Goal: Information Seeking & Learning: Understand process/instructions

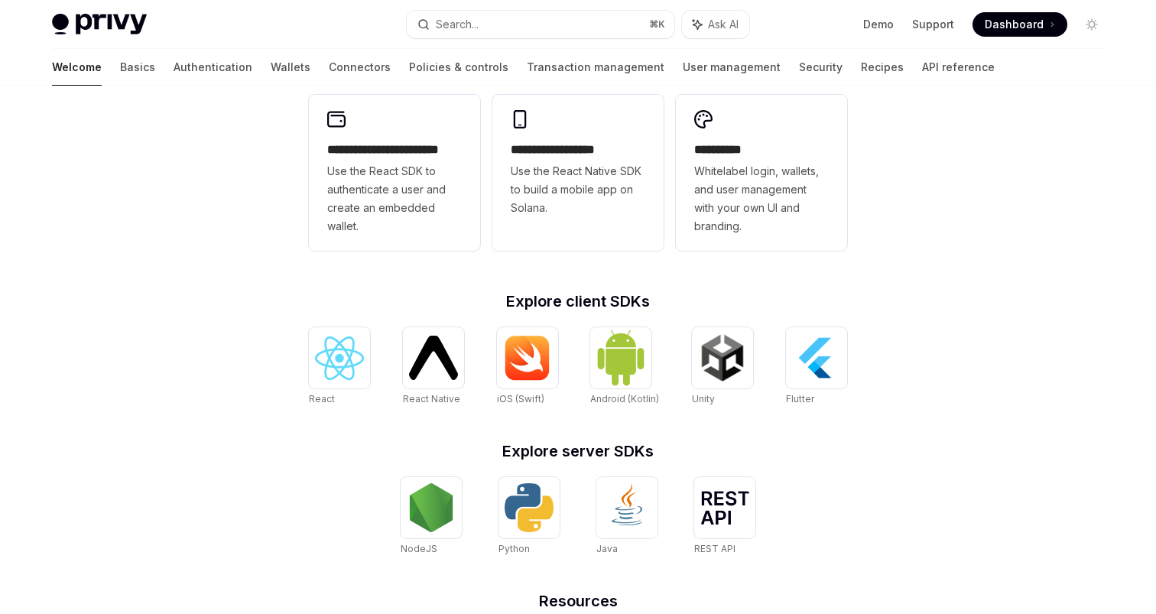
scroll to position [430, 0]
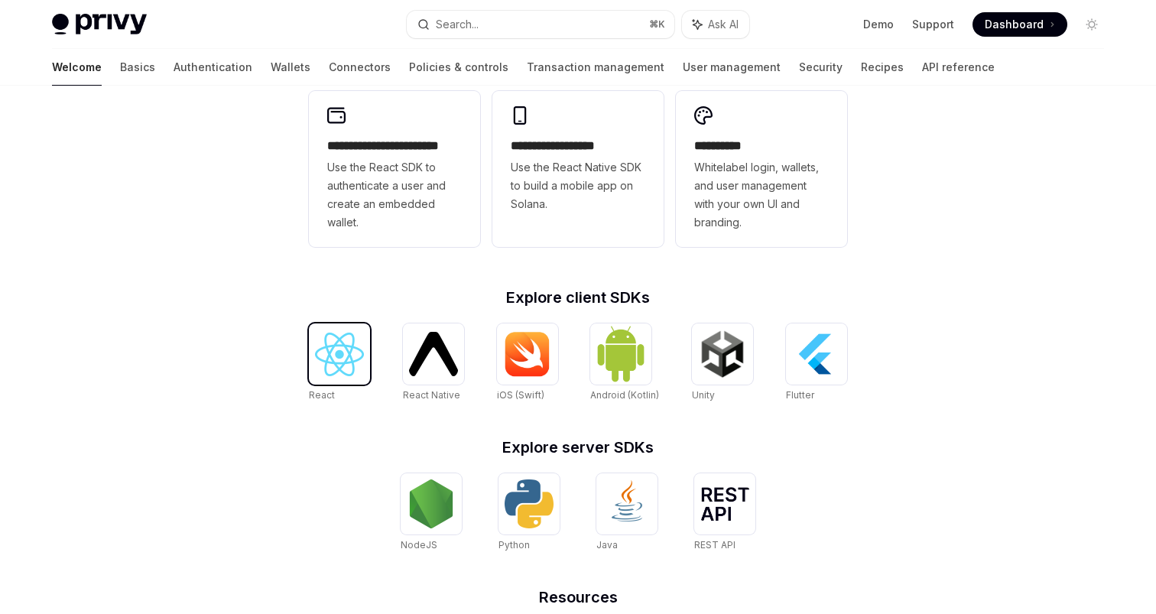
click at [323, 352] on img at bounding box center [339, 355] width 49 height 44
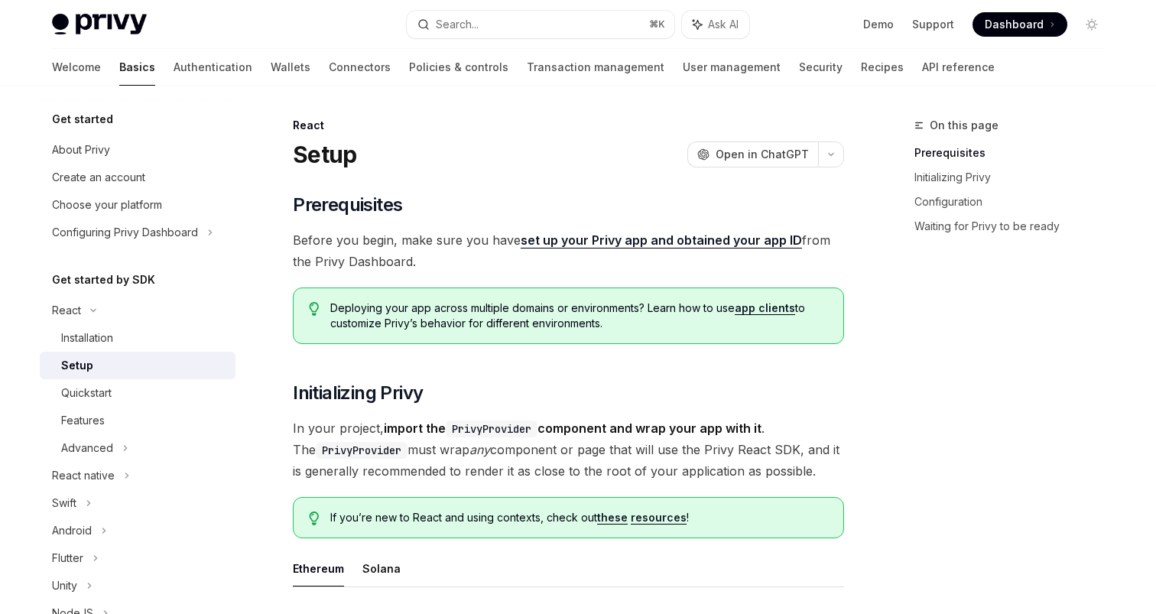
click at [749, 306] on link "app clients" at bounding box center [765, 308] width 60 height 14
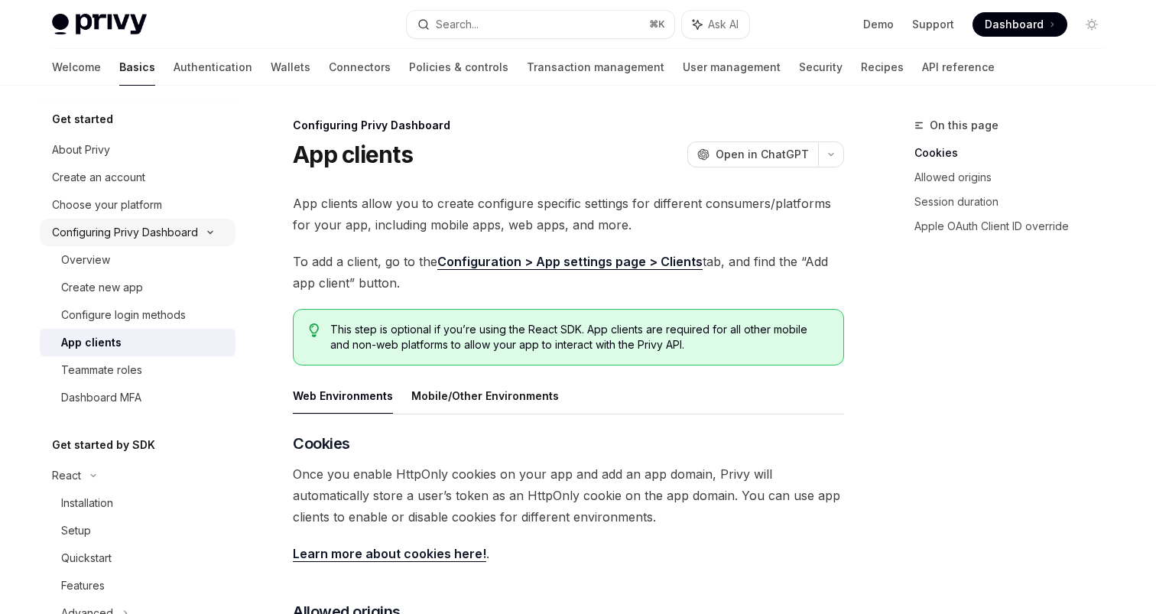
click at [212, 232] on icon at bounding box center [210, 233] width 5 height 2
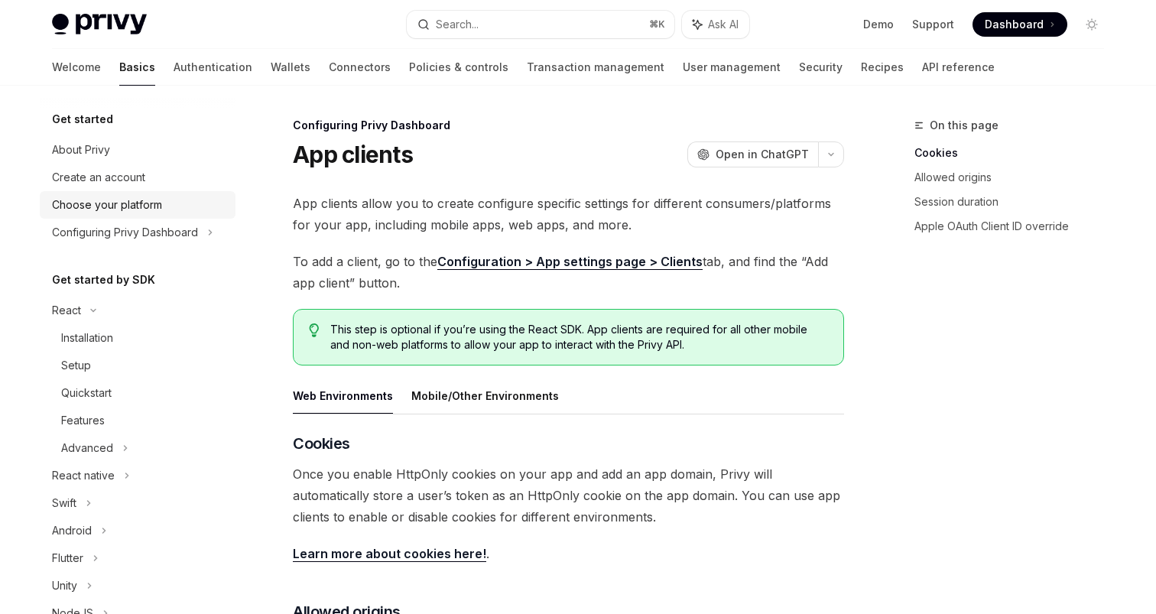
click at [125, 204] on div "Choose your platform" at bounding box center [107, 205] width 110 height 18
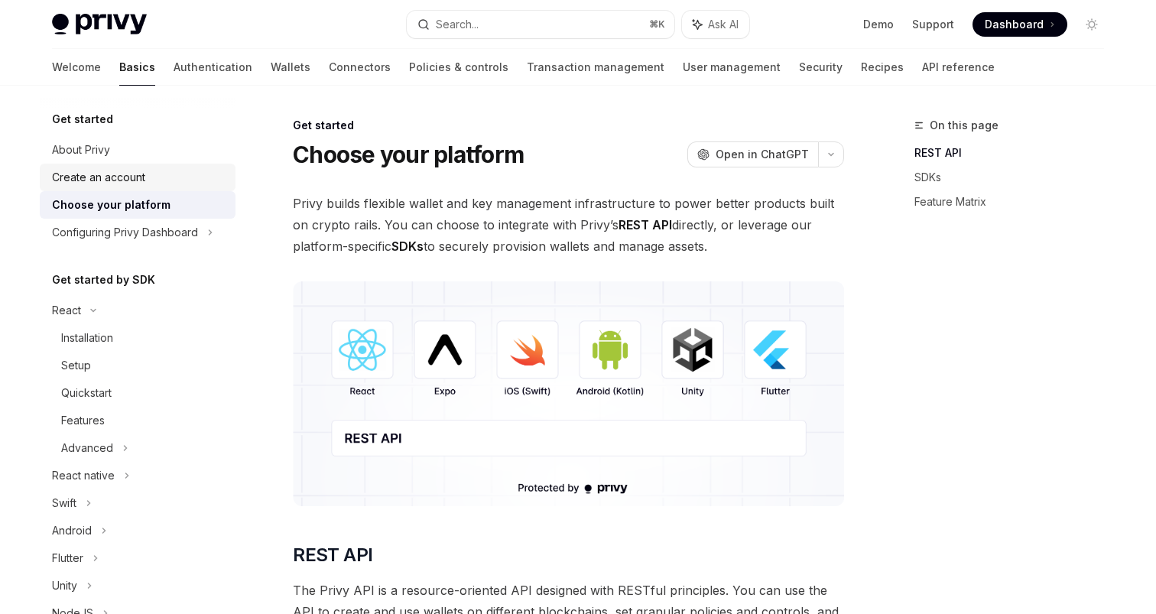
click at [117, 186] on div "Create an account" at bounding box center [98, 177] width 93 height 18
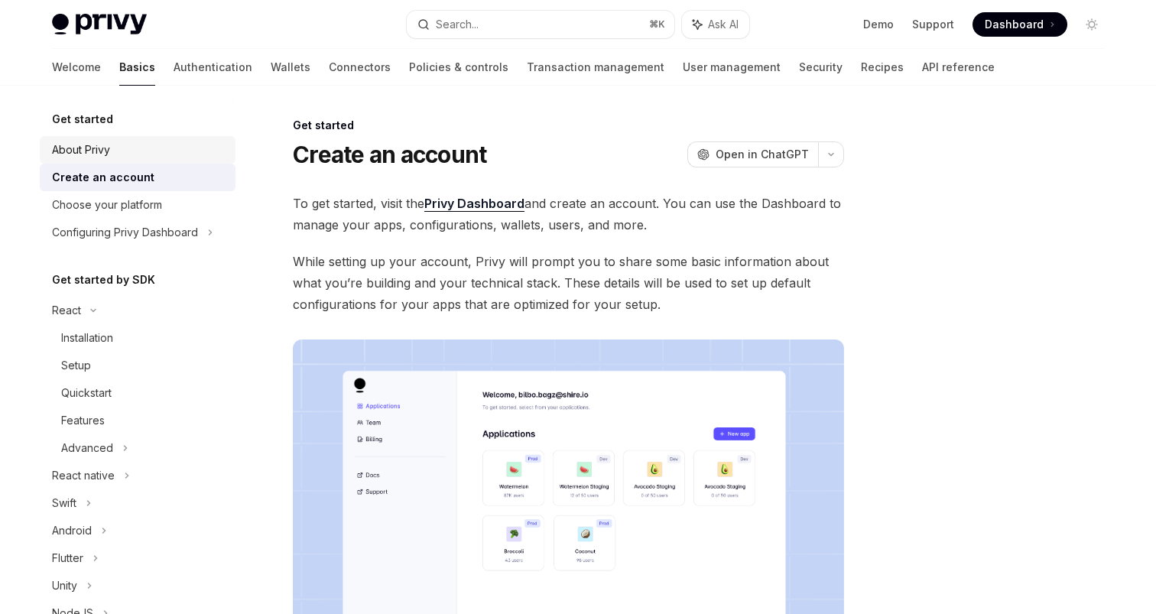
click at [110, 153] on div "About Privy" at bounding box center [81, 150] width 58 height 18
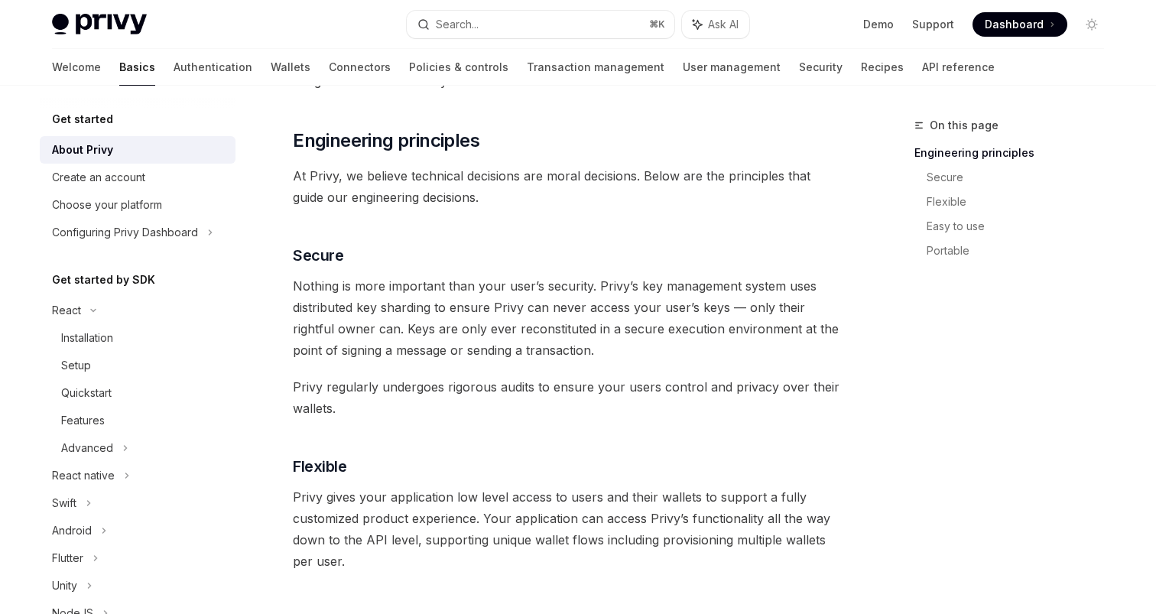
scroll to position [467, 0]
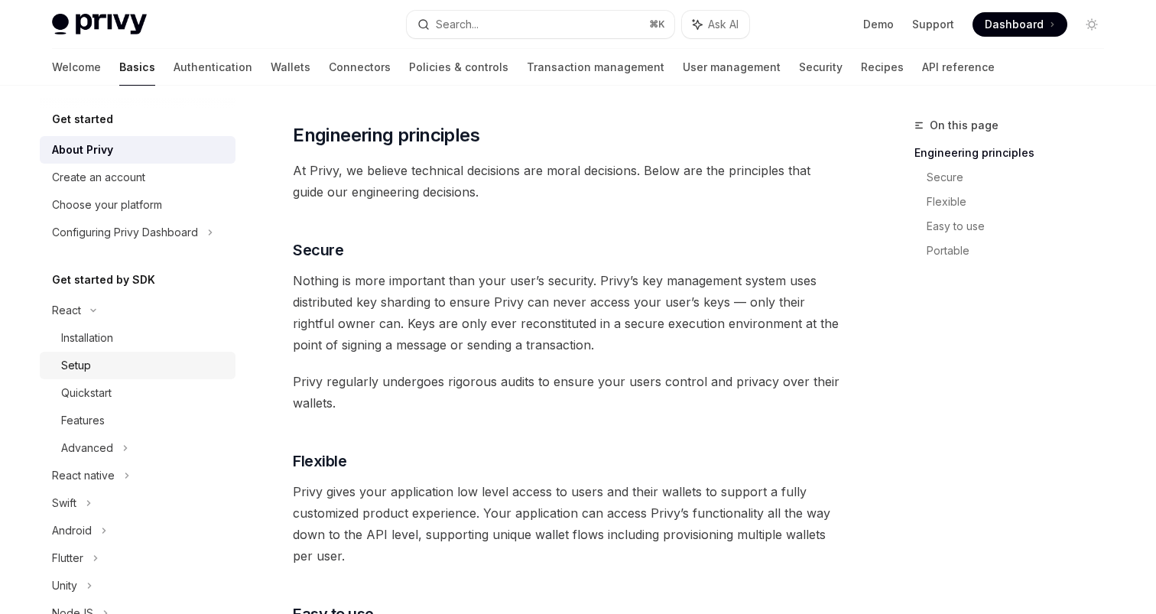
click at [91, 369] on div "Setup" at bounding box center [143, 365] width 165 height 18
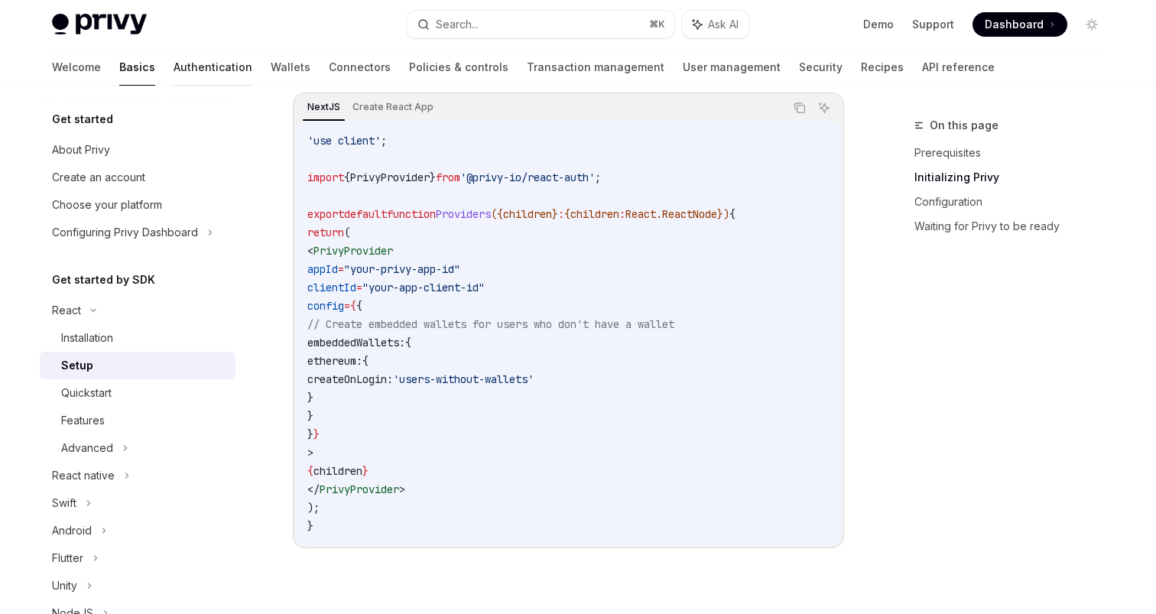
click at [174, 76] on link "Authentication" at bounding box center [213, 67] width 79 height 37
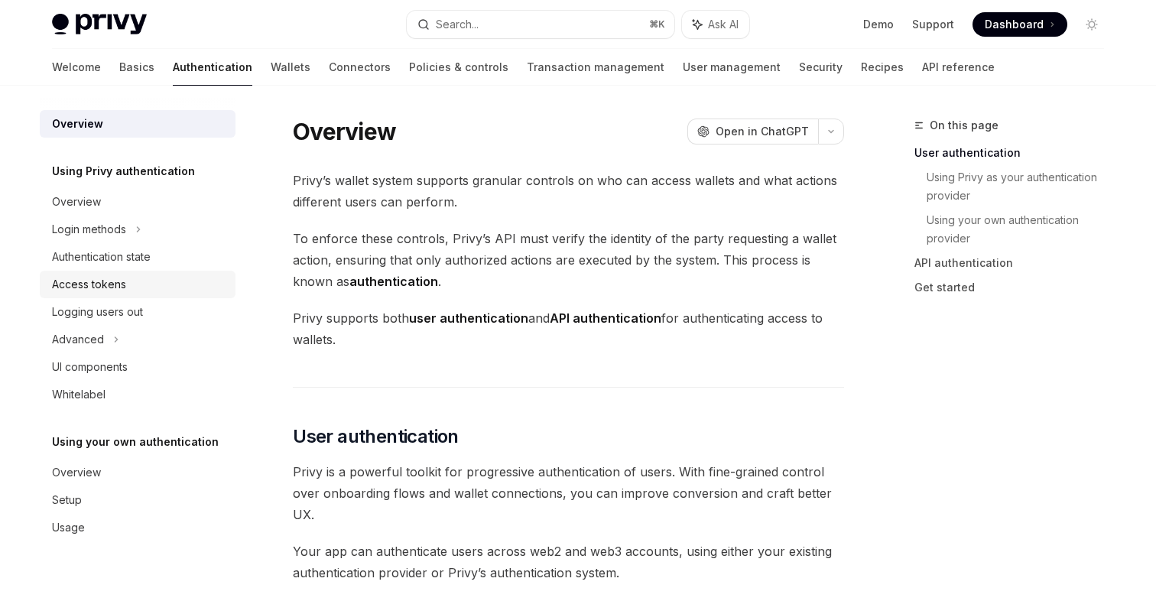
click at [86, 289] on div "Access tokens" at bounding box center [89, 284] width 74 height 18
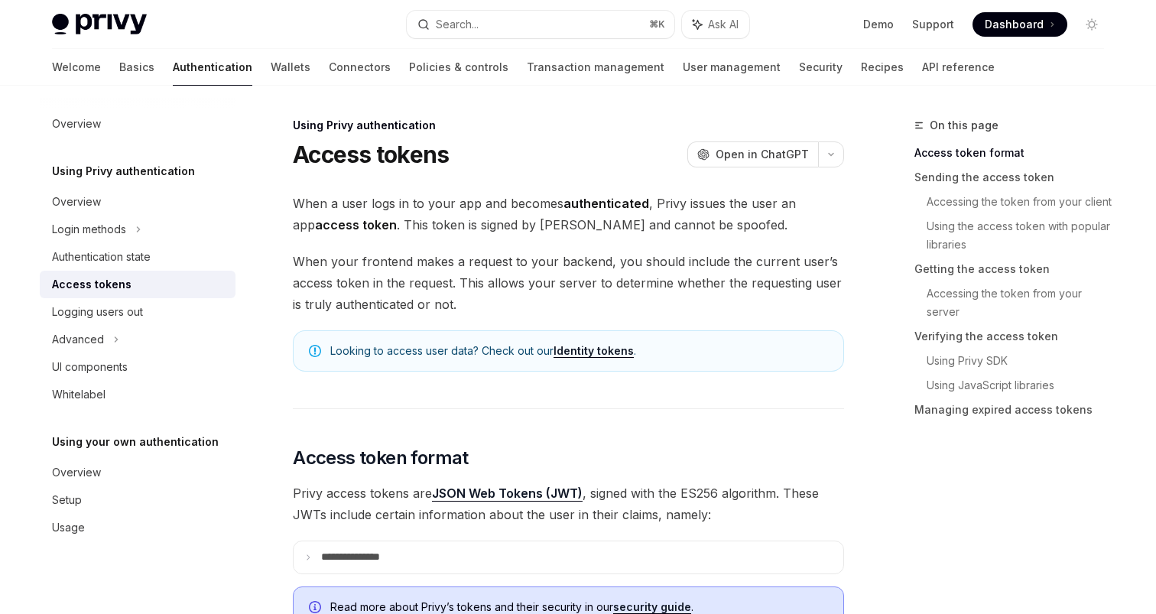
click at [643, 226] on span "When a user logs in to your app and becomes authenticated , Privy issues the us…" at bounding box center [568, 214] width 551 height 43
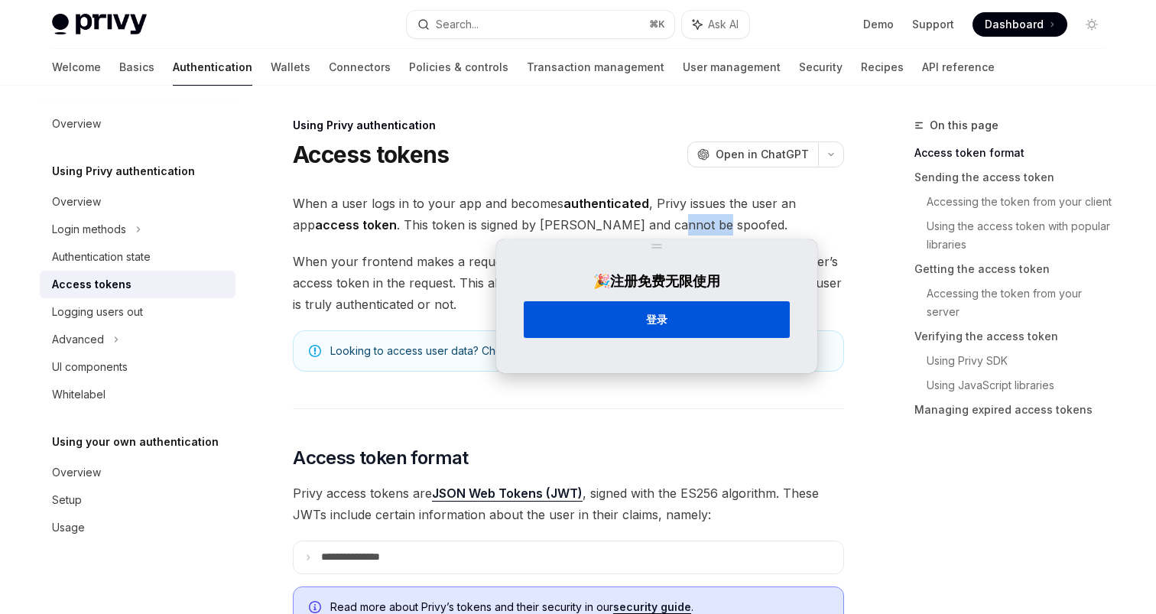
click at [591, 319] on button "登录" at bounding box center [657, 319] width 266 height 37
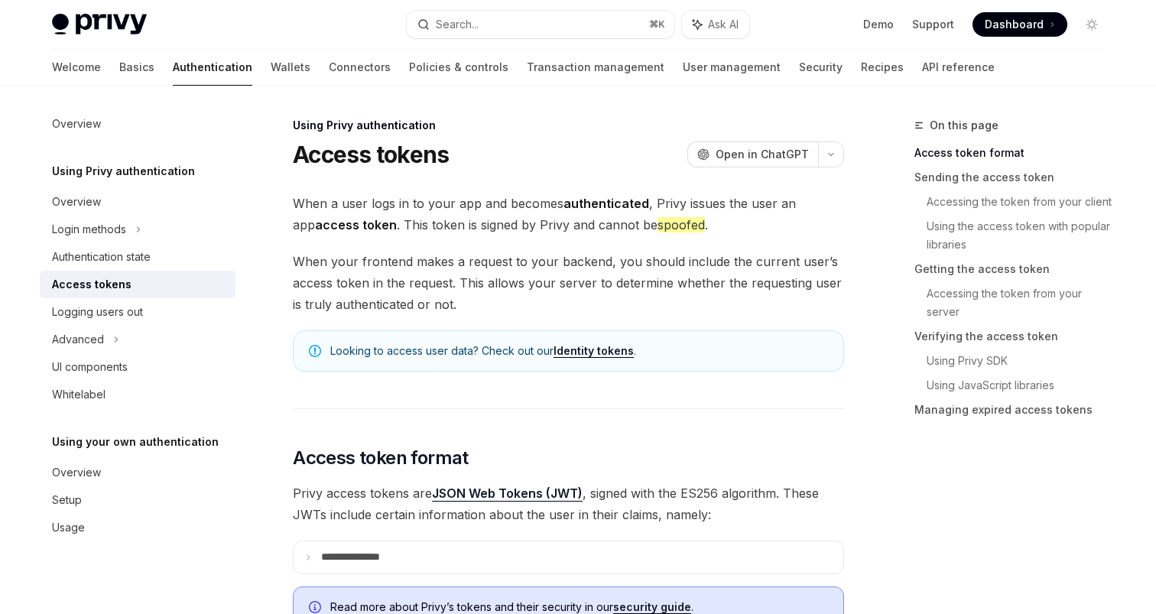
click at [659, 226] on doubao-vocabulary-highlight "spoofed" at bounding box center [681, 224] width 47 height 15
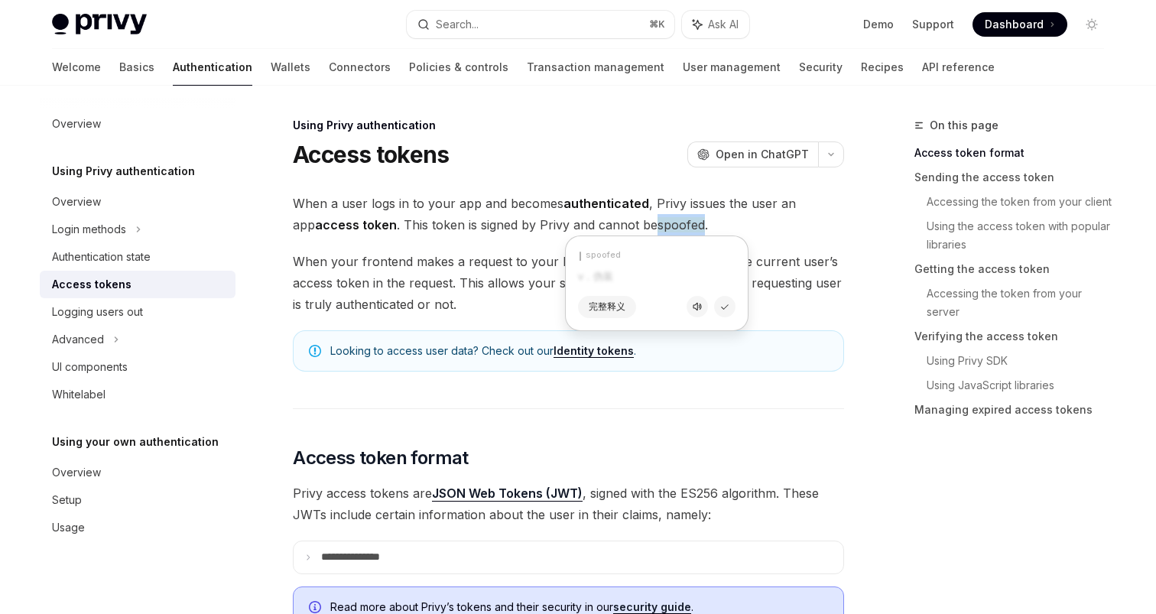
click at [659, 226] on doubao-vocabulary-highlight "spoofed" at bounding box center [681, 224] width 47 height 15
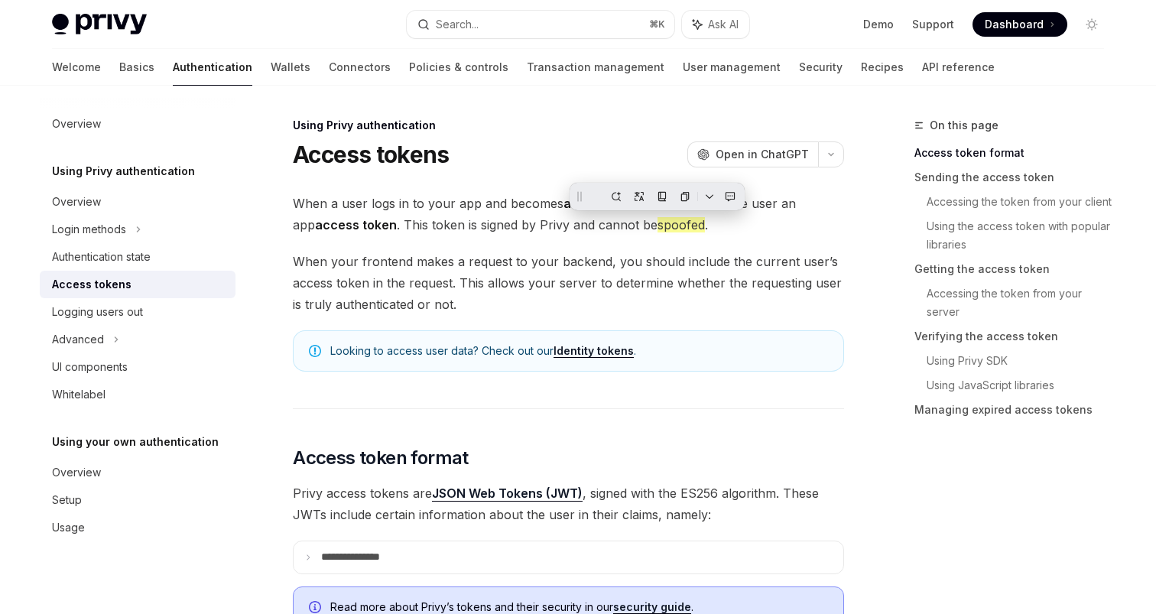
click at [498, 265] on span "When your frontend makes a request to your backend, you should include the curr…" at bounding box center [568, 283] width 551 height 64
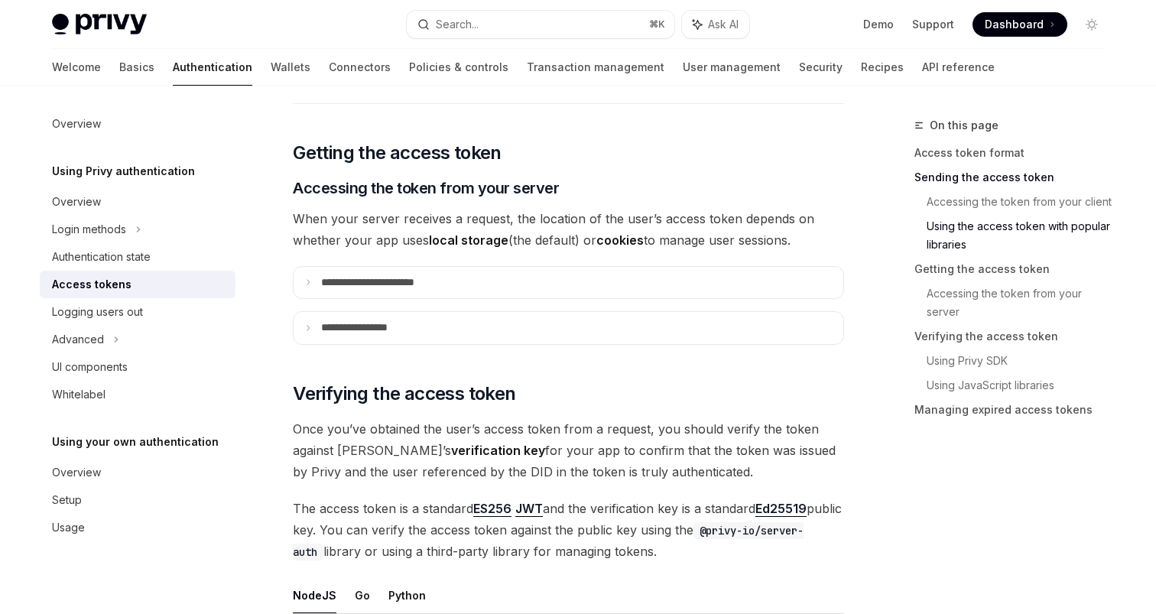
scroll to position [1911, 0]
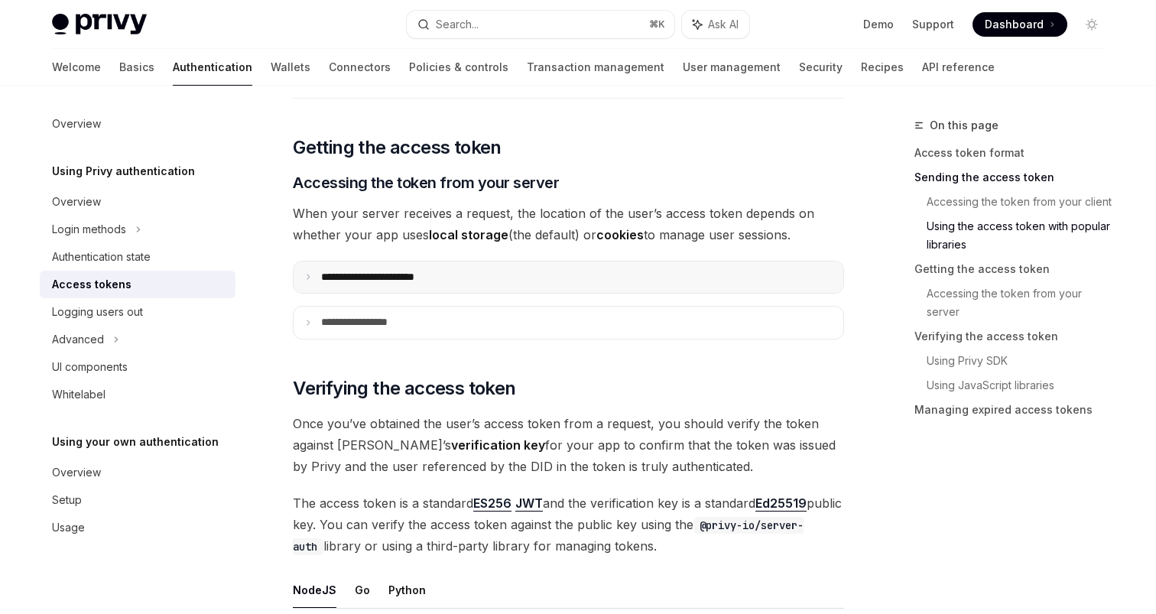
click at [441, 279] on p "**********" at bounding box center [385, 278] width 128 height 14
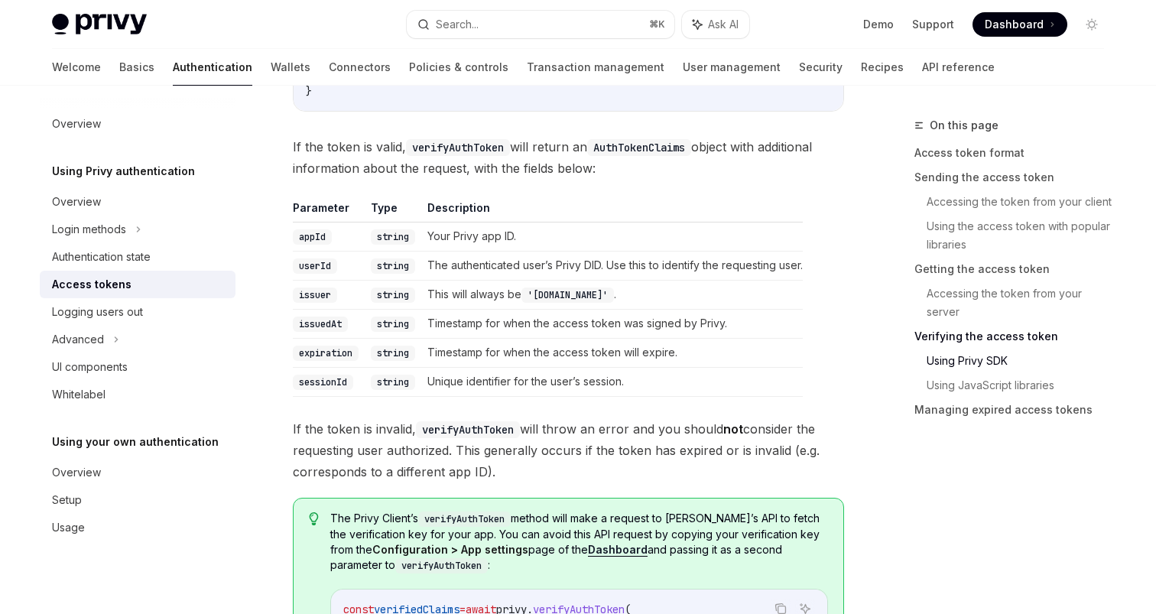
scroll to position [2959, 0]
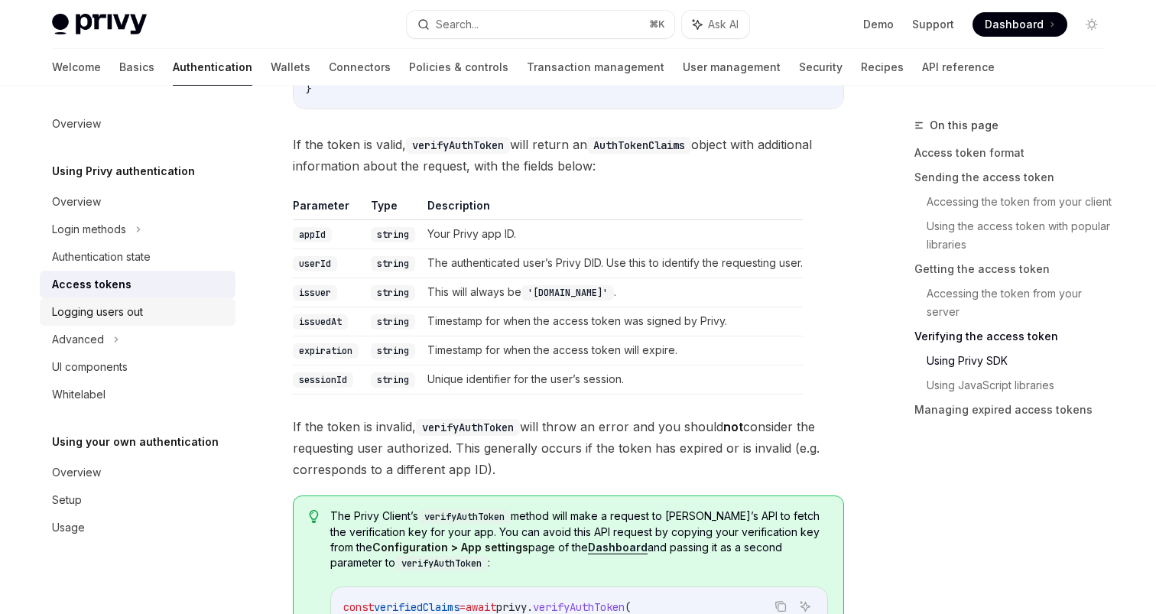
click at [137, 323] on link "Logging users out" at bounding box center [138, 312] width 196 height 28
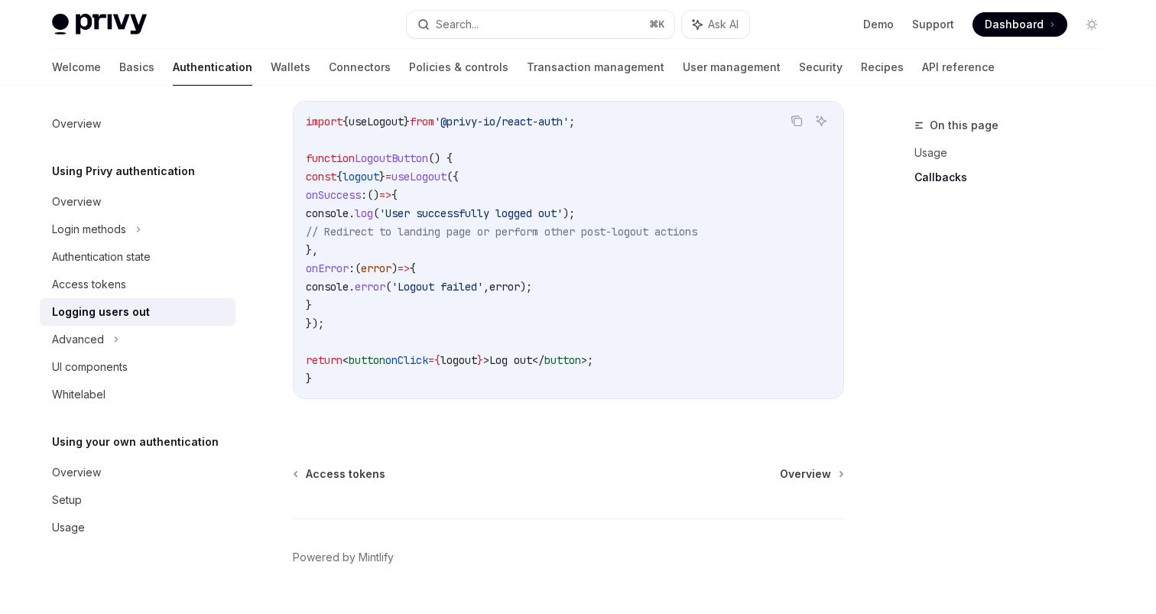
scroll to position [786, 0]
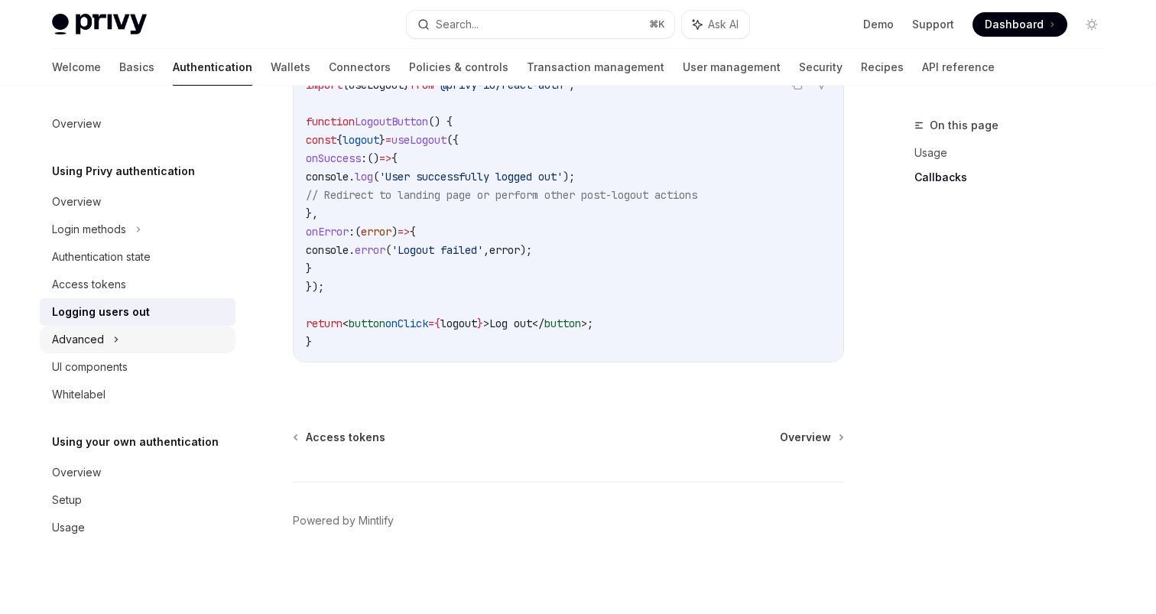
click at [130, 344] on div "Advanced" at bounding box center [138, 340] width 196 height 28
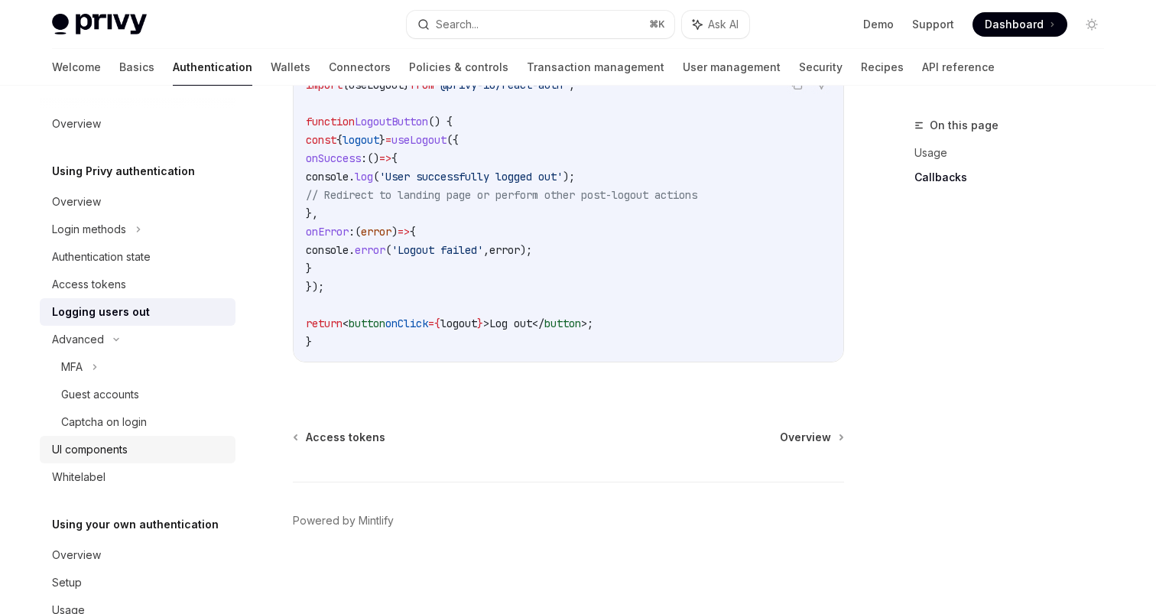
click at [103, 453] on div "UI components" at bounding box center [90, 449] width 76 height 18
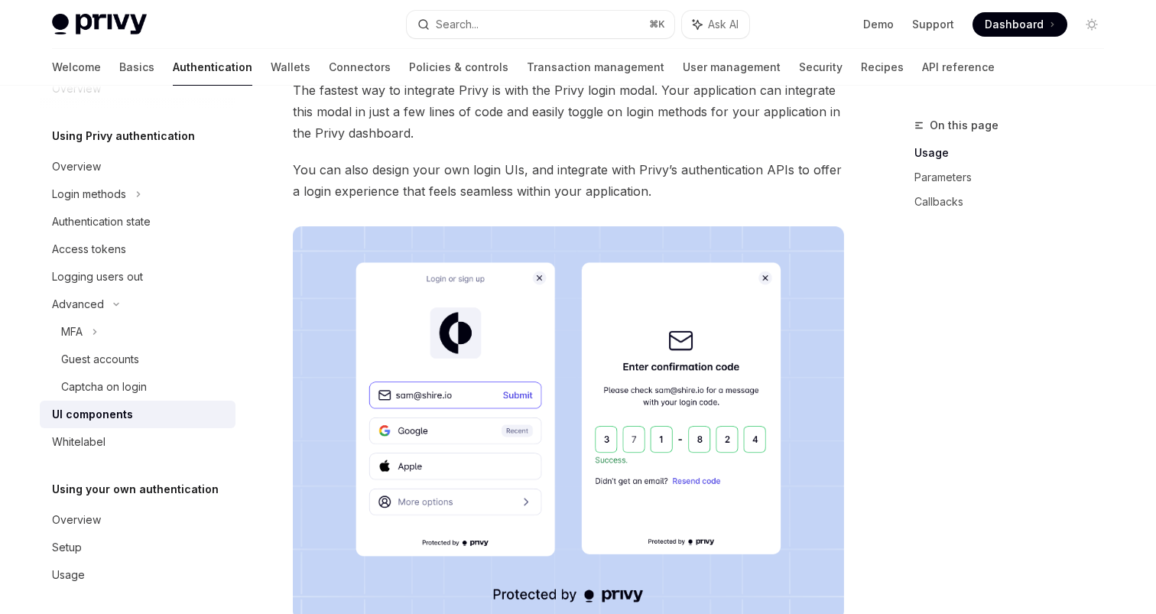
scroll to position [41, 0]
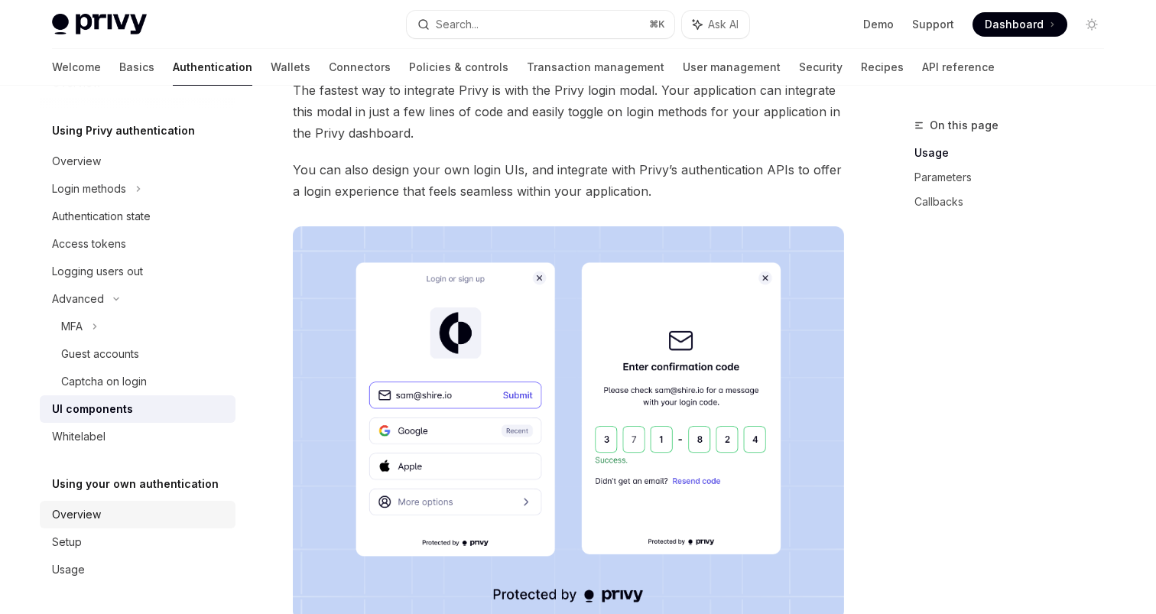
click at [93, 519] on div "Overview" at bounding box center [76, 514] width 49 height 18
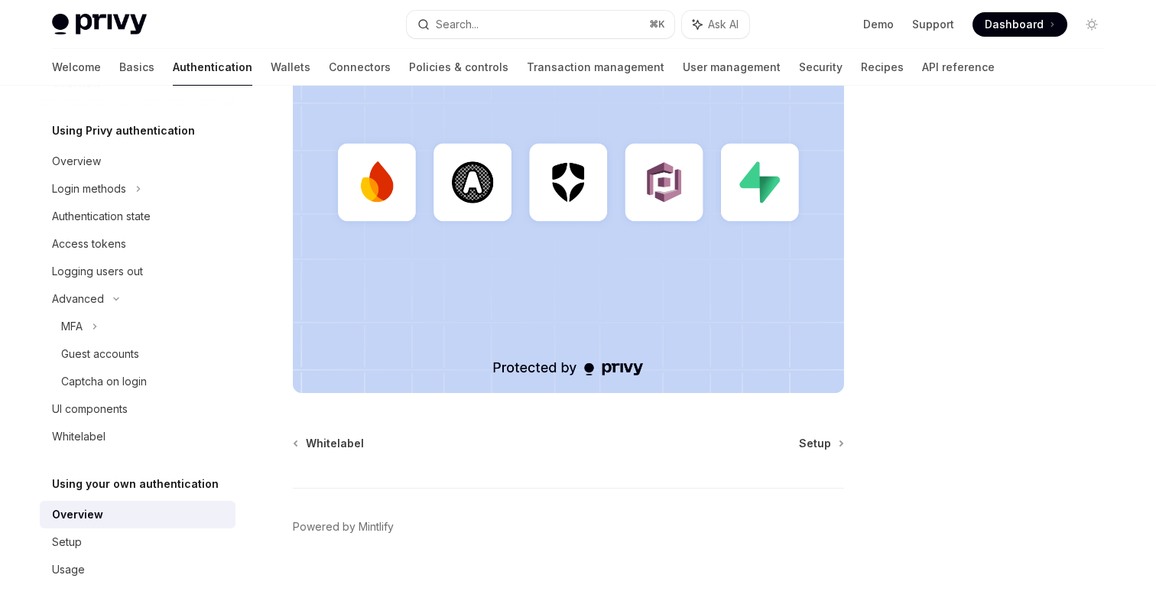
scroll to position [475, 0]
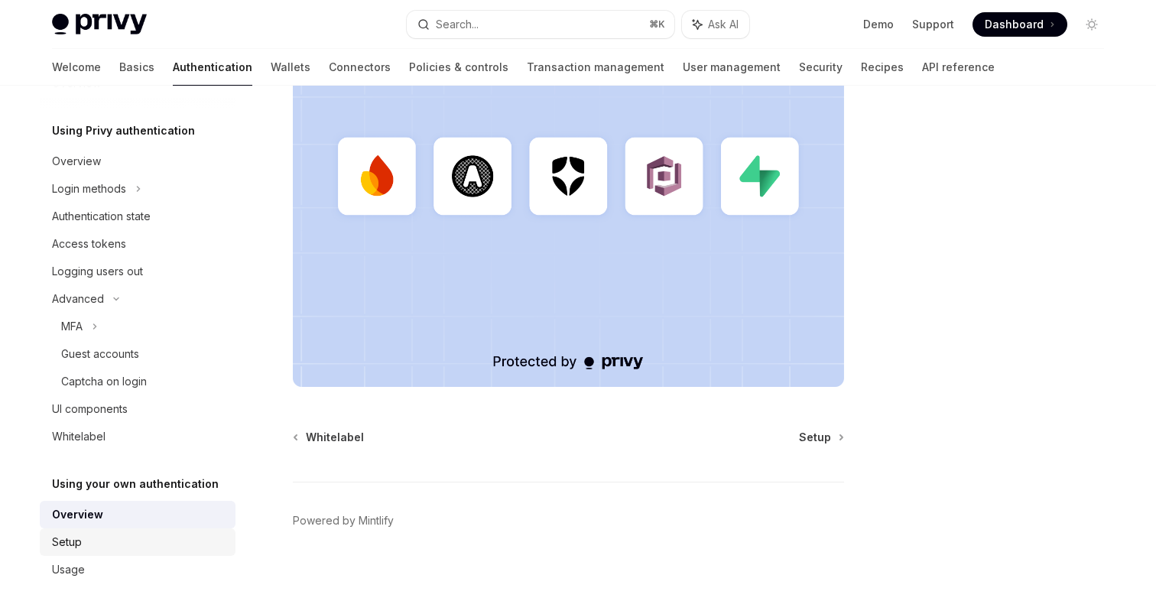
click at [142, 541] on div "Setup" at bounding box center [139, 542] width 174 height 18
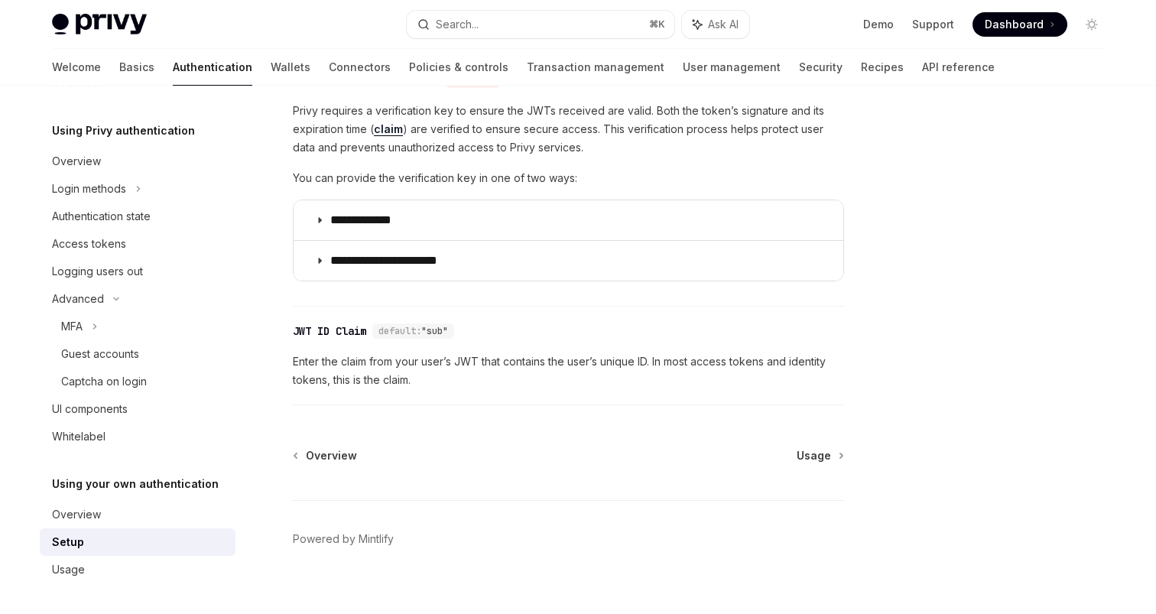
scroll to position [817, 0]
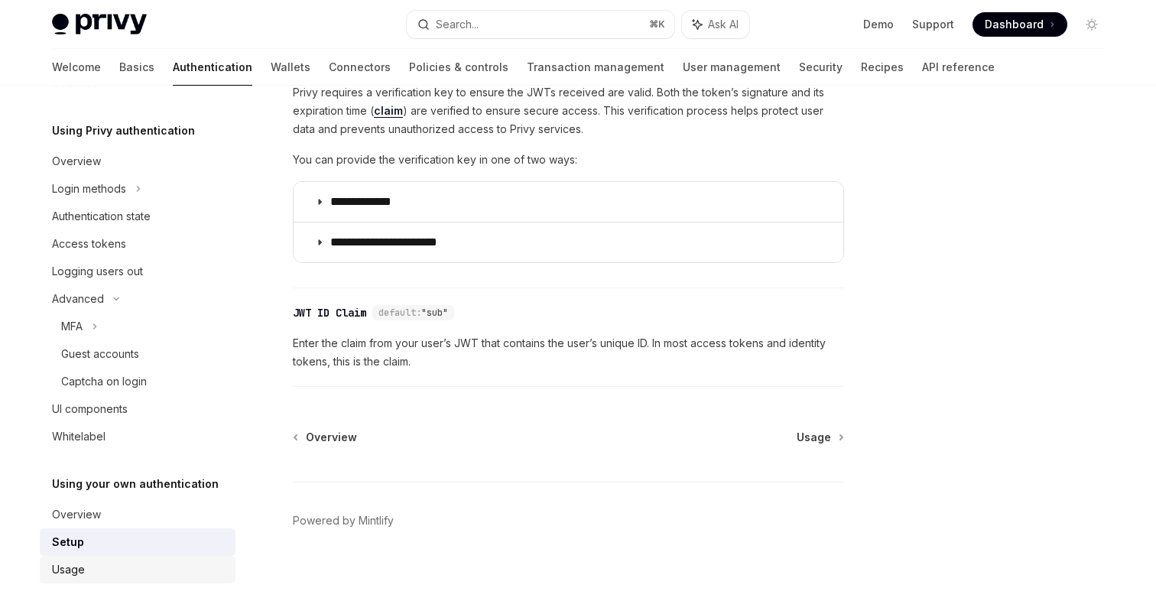
click at [123, 563] on div "Usage" at bounding box center [139, 569] width 174 height 18
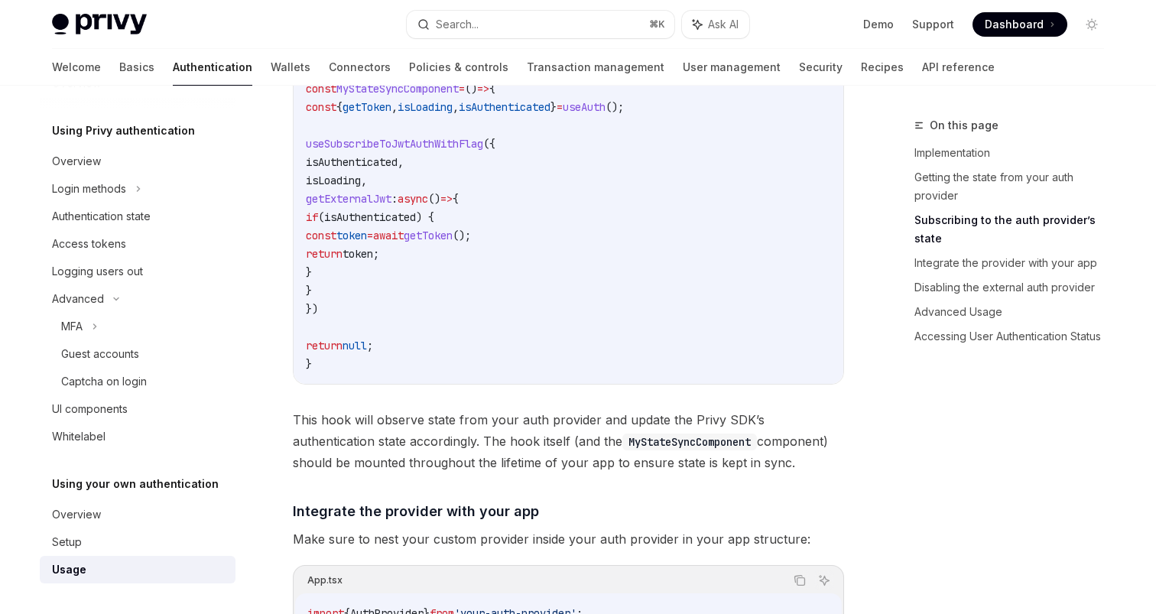
scroll to position [739, 0]
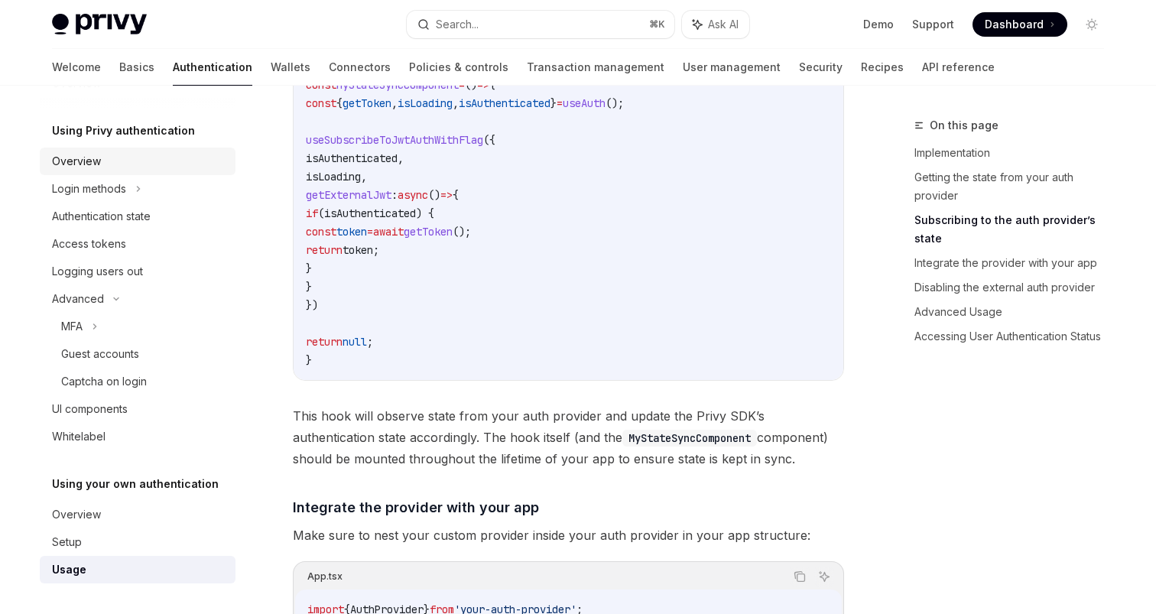
click at [119, 174] on link "Overview" at bounding box center [138, 162] width 196 height 28
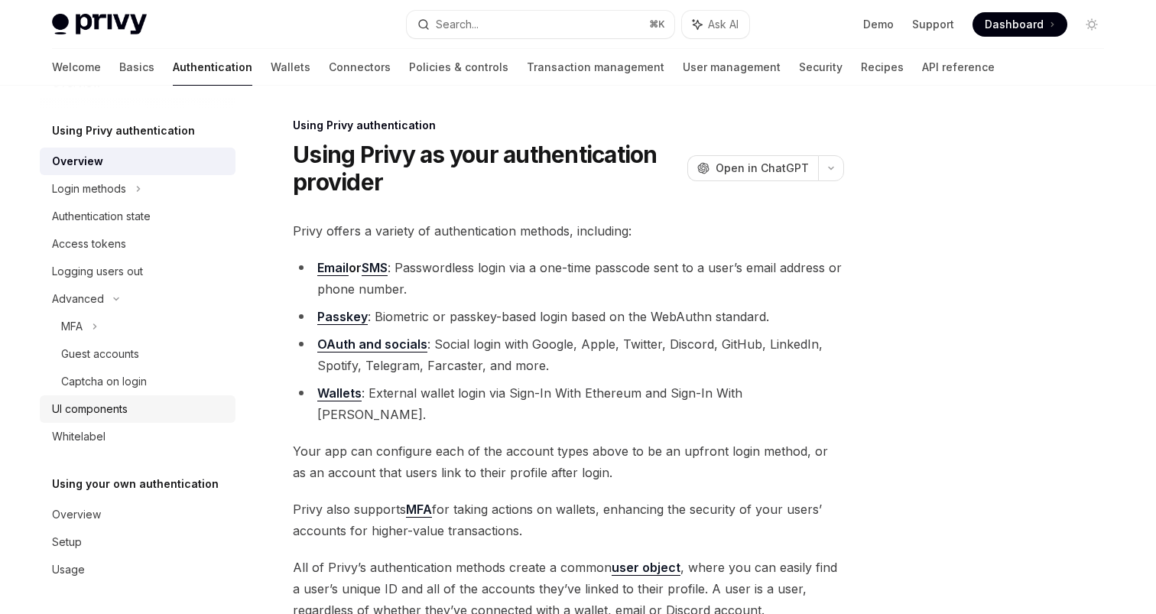
click at [101, 404] on div "UI components" at bounding box center [90, 409] width 76 height 18
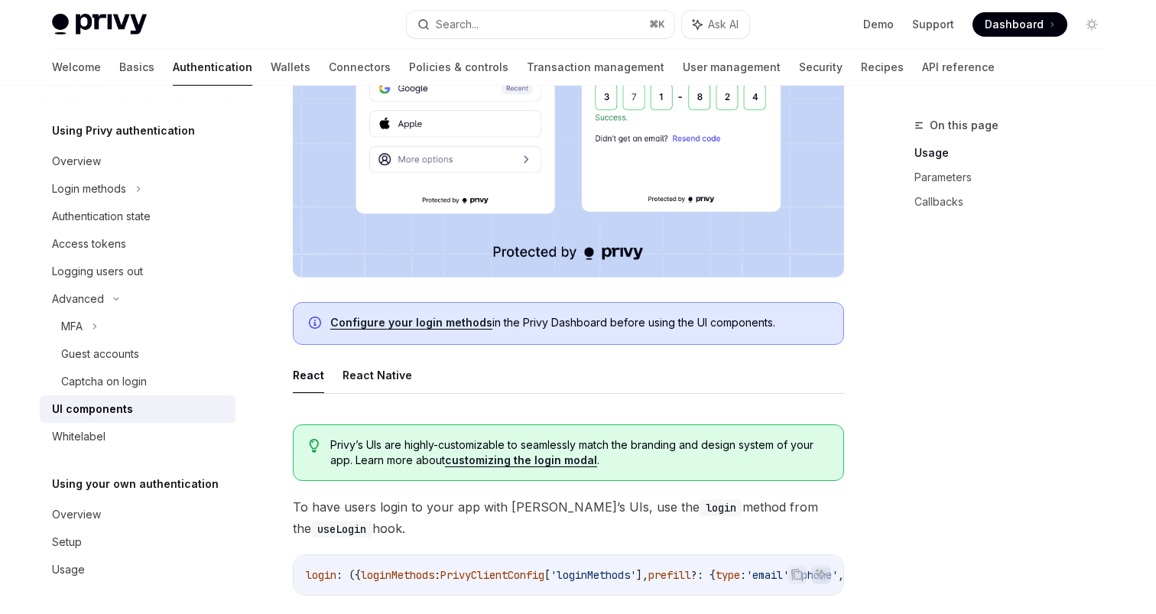
scroll to position [482, 0]
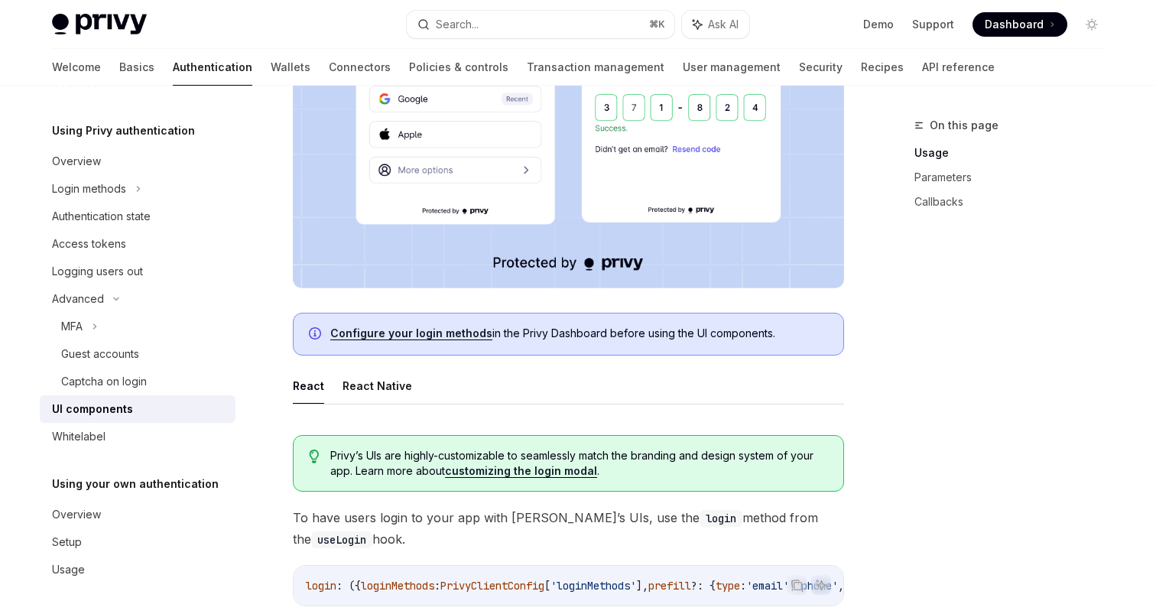
click at [432, 326] on span "Configure your login methods in the Privy Dashboard before using the UI compone…" at bounding box center [579, 333] width 498 height 15
click at [425, 334] on link "Configure your login methods" at bounding box center [411, 333] width 162 height 14
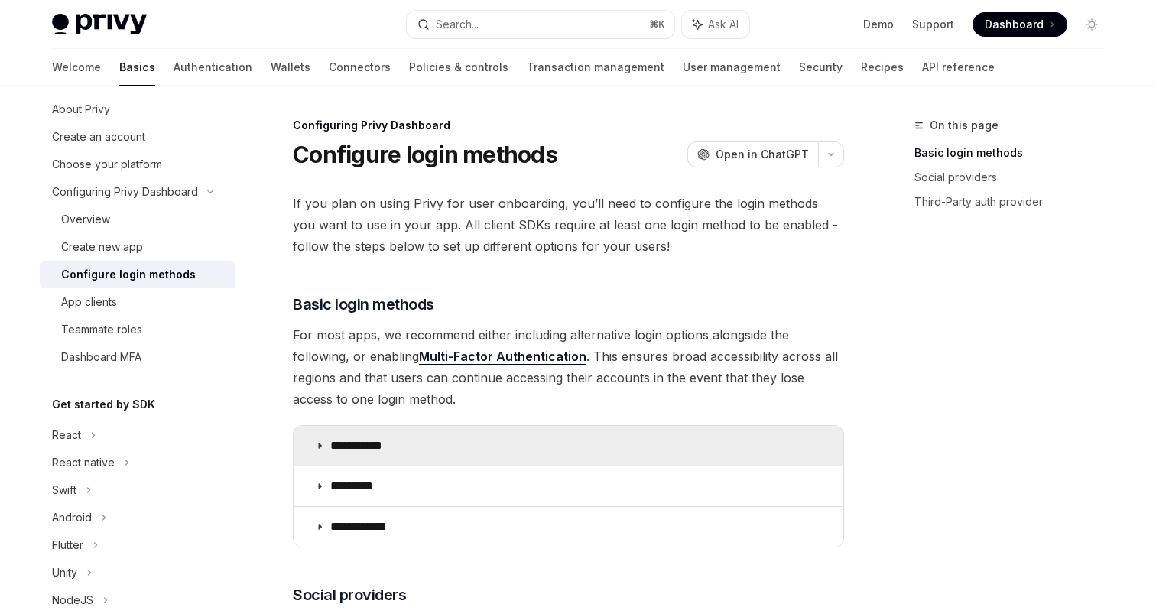
click at [364, 456] on summary "**********" at bounding box center [569, 446] width 550 height 40
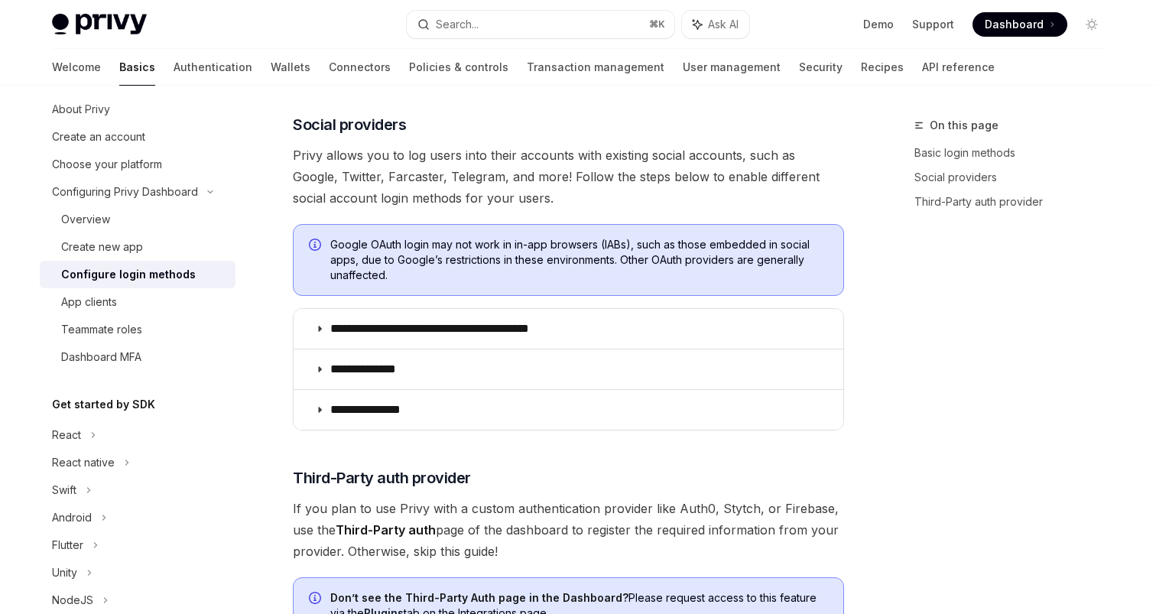
scroll to position [900, 0]
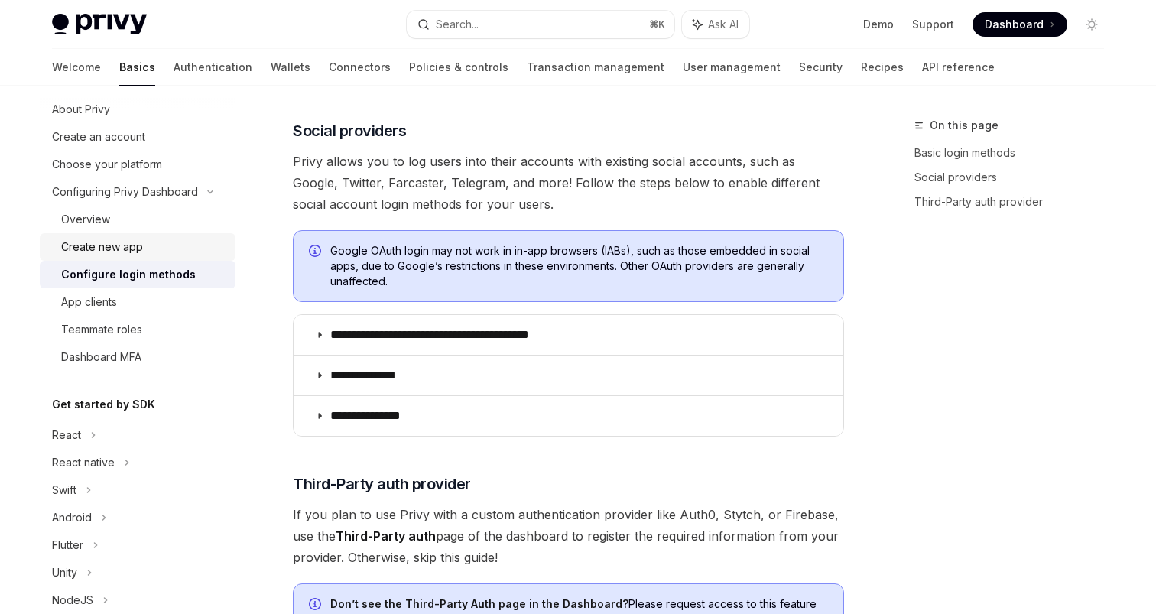
click at [125, 246] on div "Create new app" at bounding box center [102, 247] width 82 height 18
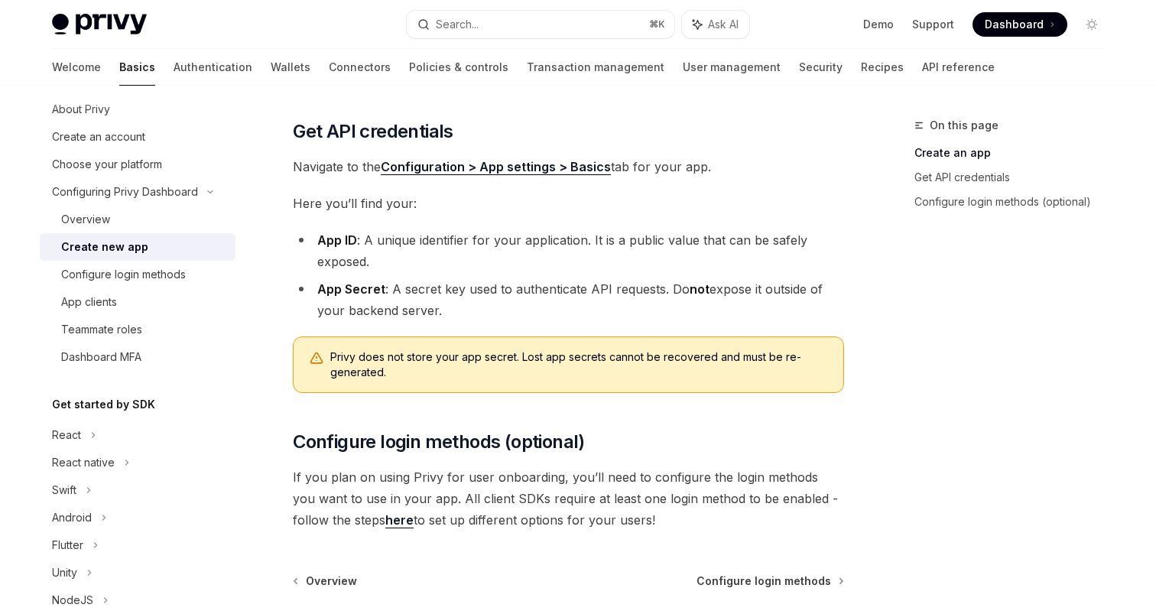
scroll to position [463, 0]
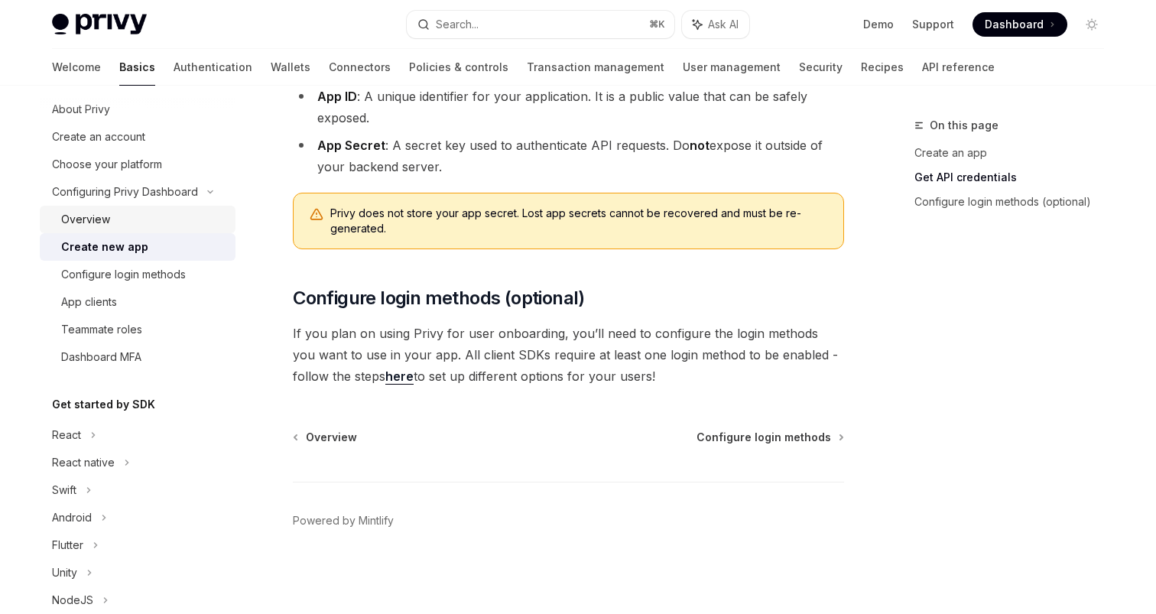
click at [143, 209] on link "Overview" at bounding box center [138, 220] width 196 height 28
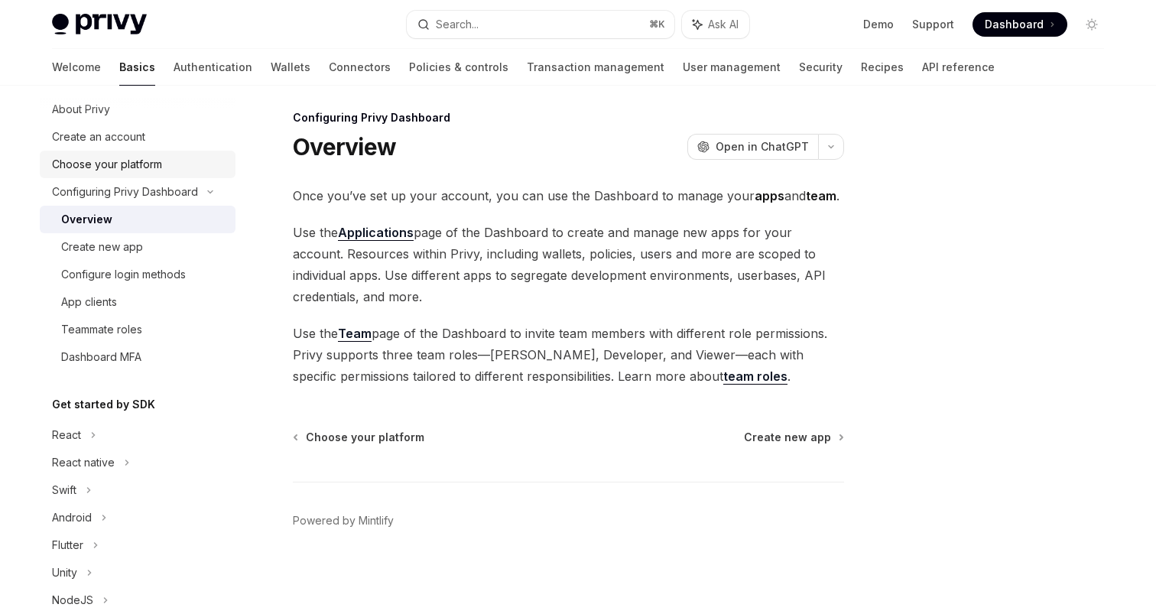
click at [151, 166] on div "Choose your platform" at bounding box center [107, 164] width 110 height 18
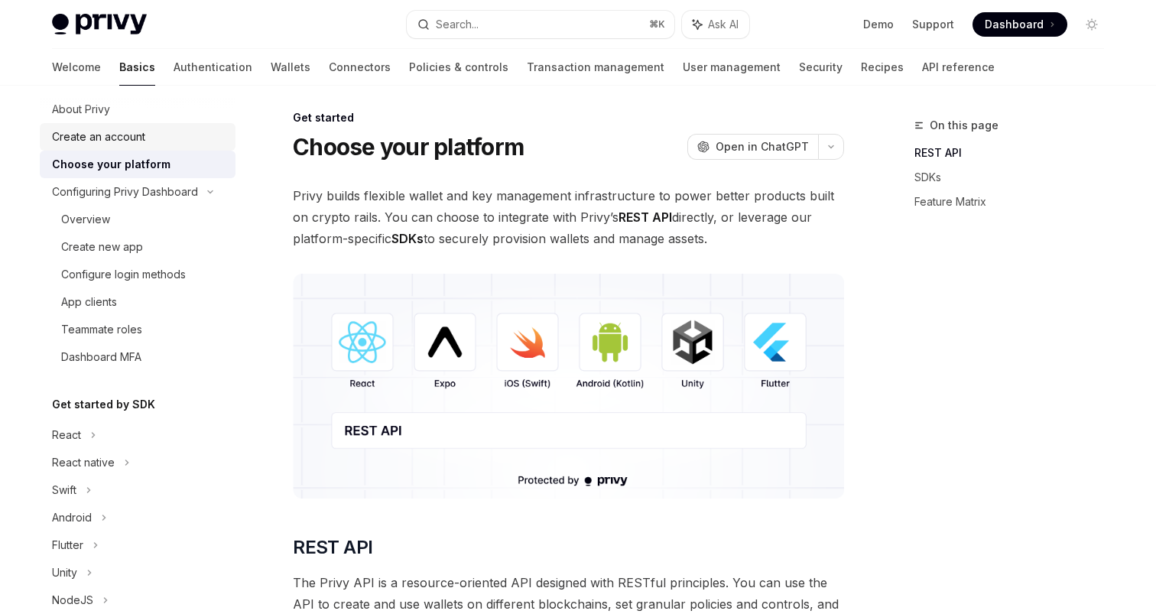
click at [123, 139] on div "Create an account" at bounding box center [98, 137] width 93 height 18
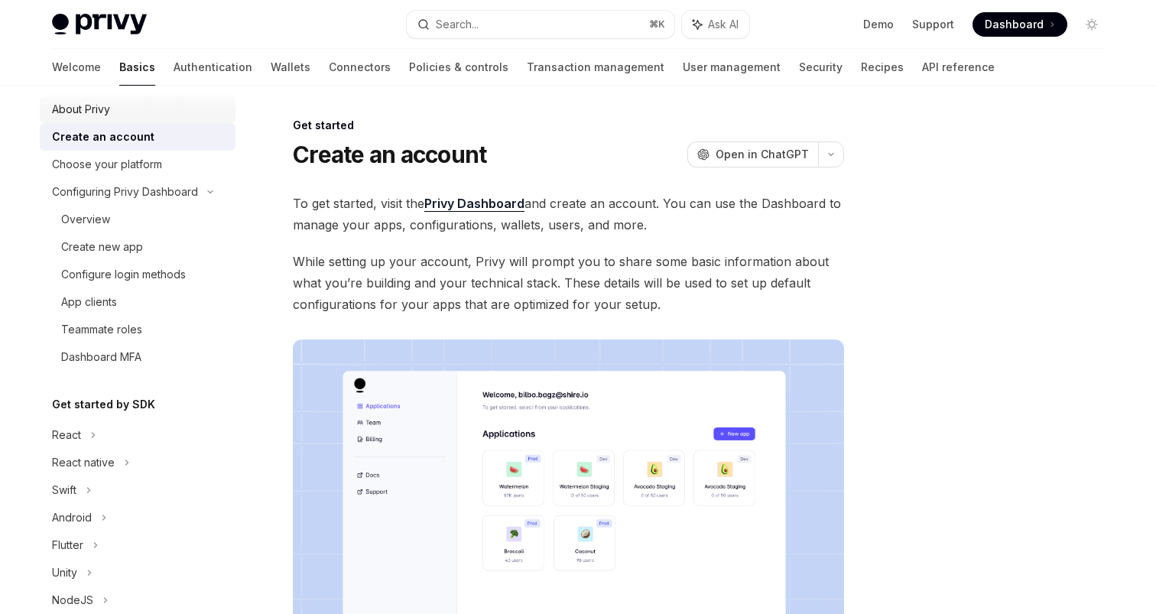
click at [125, 112] on div "About Privy" at bounding box center [139, 109] width 174 height 18
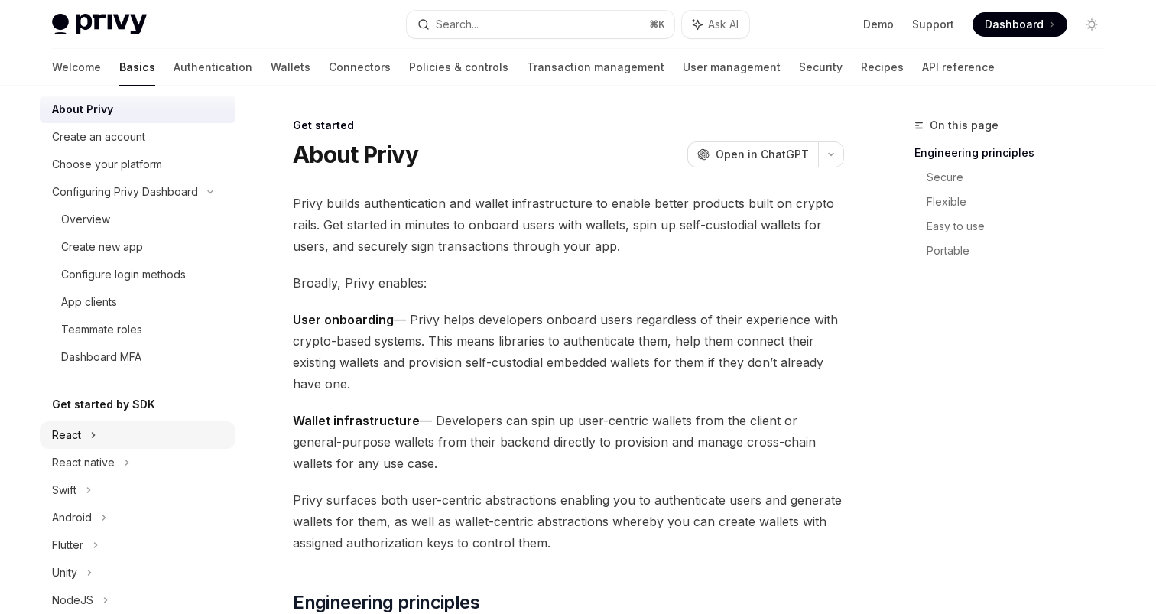
click at [92, 439] on icon at bounding box center [93, 435] width 6 height 18
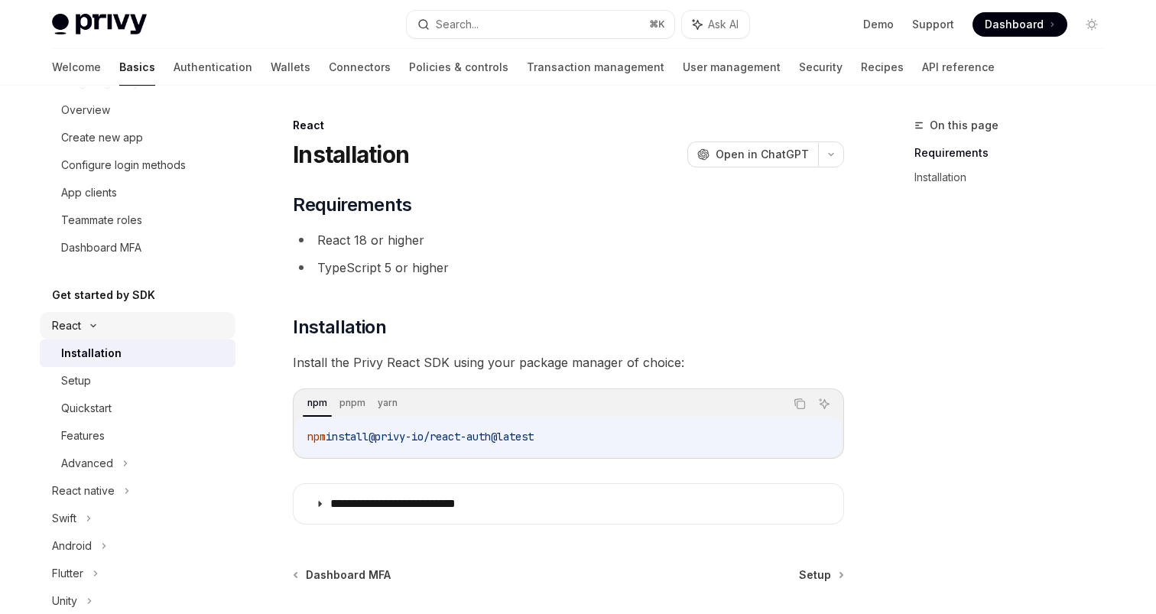
scroll to position [157, 0]
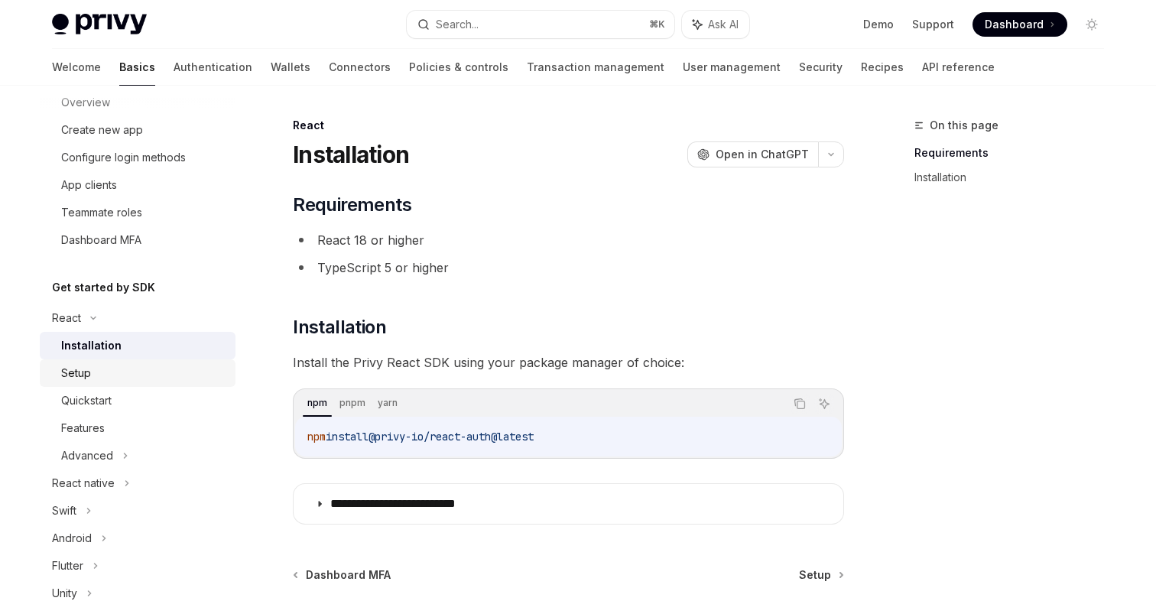
click at [115, 378] on div "Setup" at bounding box center [143, 373] width 165 height 18
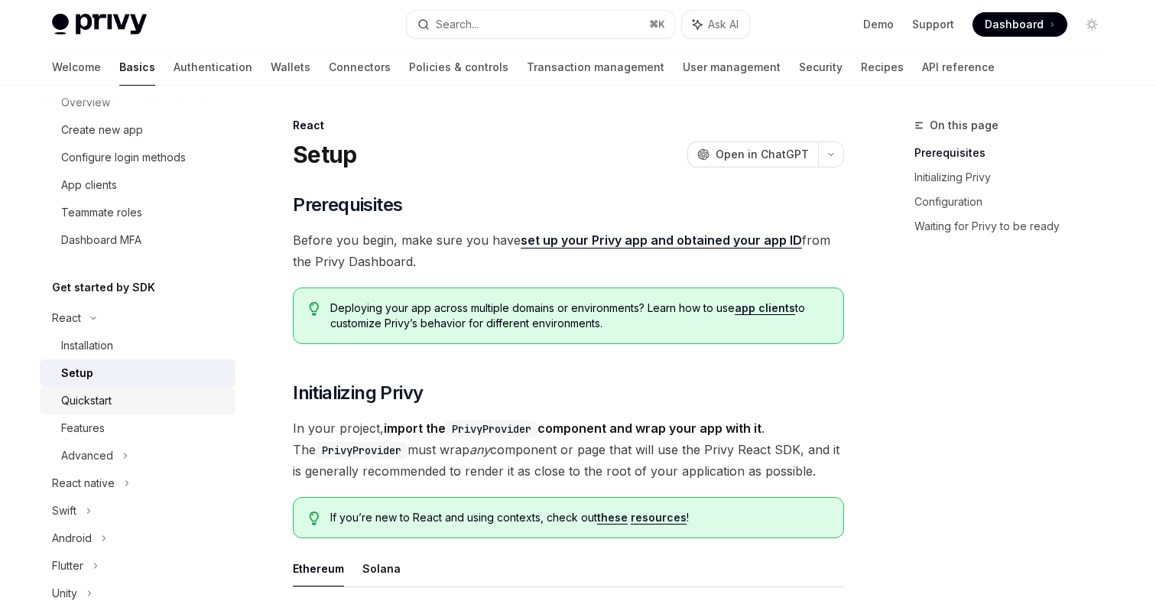
click at [93, 404] on div "Quickstart" at bounding box center [86, 400] width 50 height 18
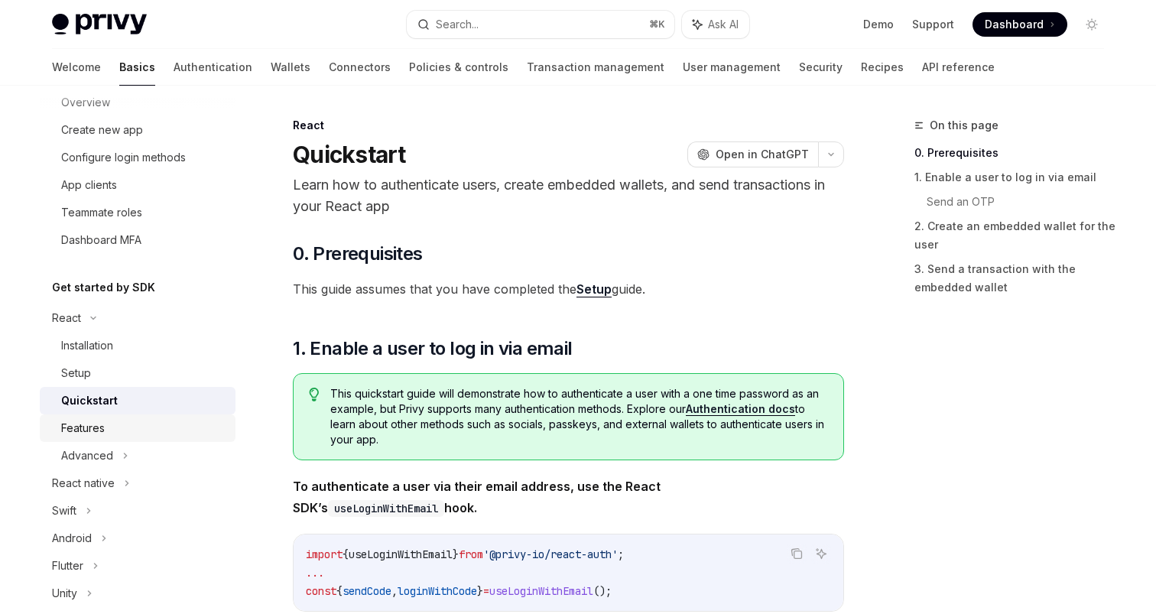
click at [87, 424] on div "Features" at bounding box center [83, 428] width 44 height 18
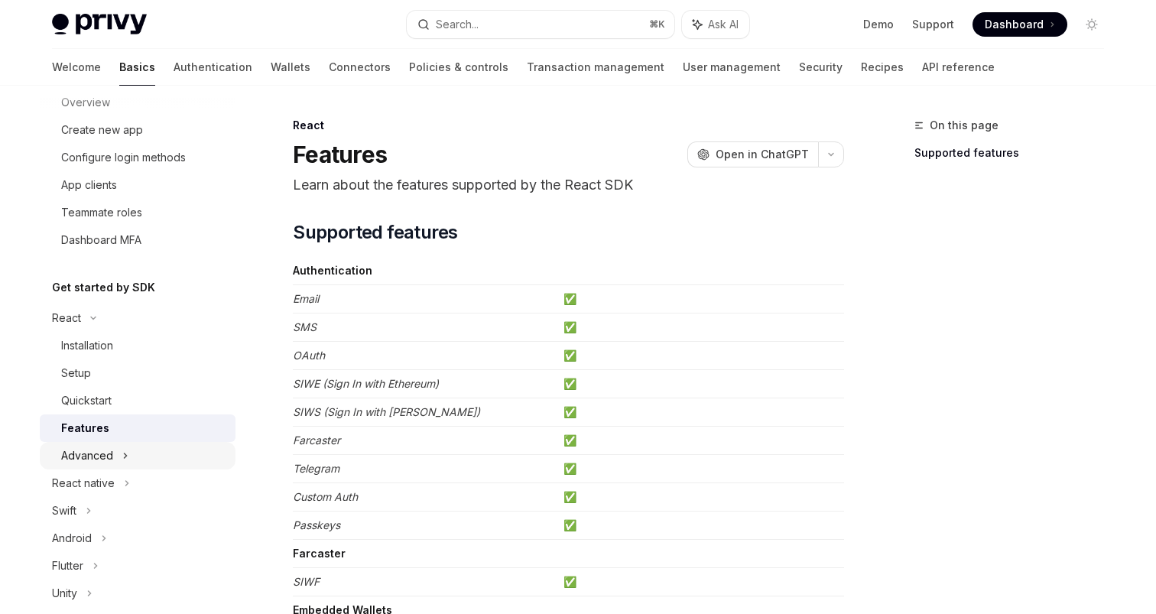
click at [86, 445] on div "Advanced" at bounding box center [138, 456] width 196 height 28
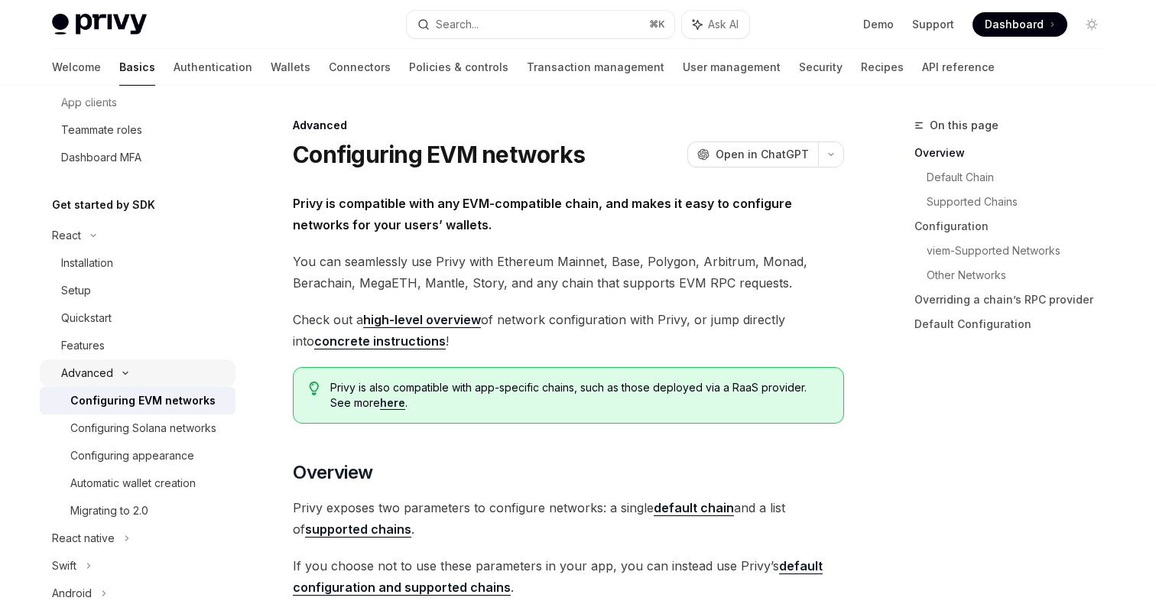
scroll to position [268, 0]
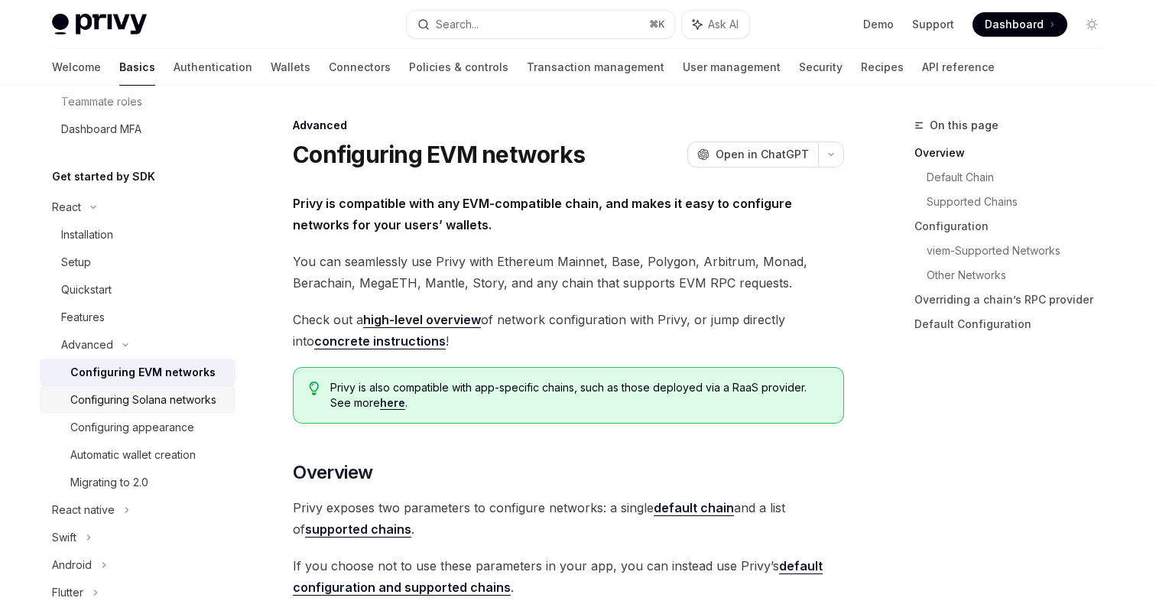
click at [115, 407] on div "Configuring Solana networks" at bounding box center [143, 400] width 146 height 18
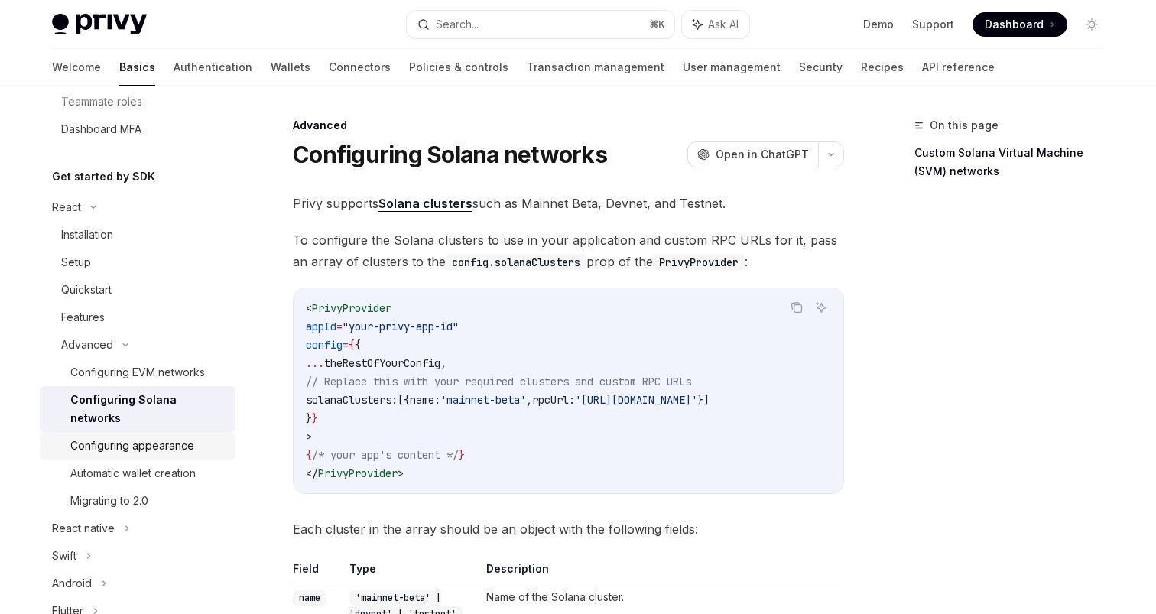
click at [127, 437] on div "Configuring appearance" at bounding box center [132, 446] width 124 height 18
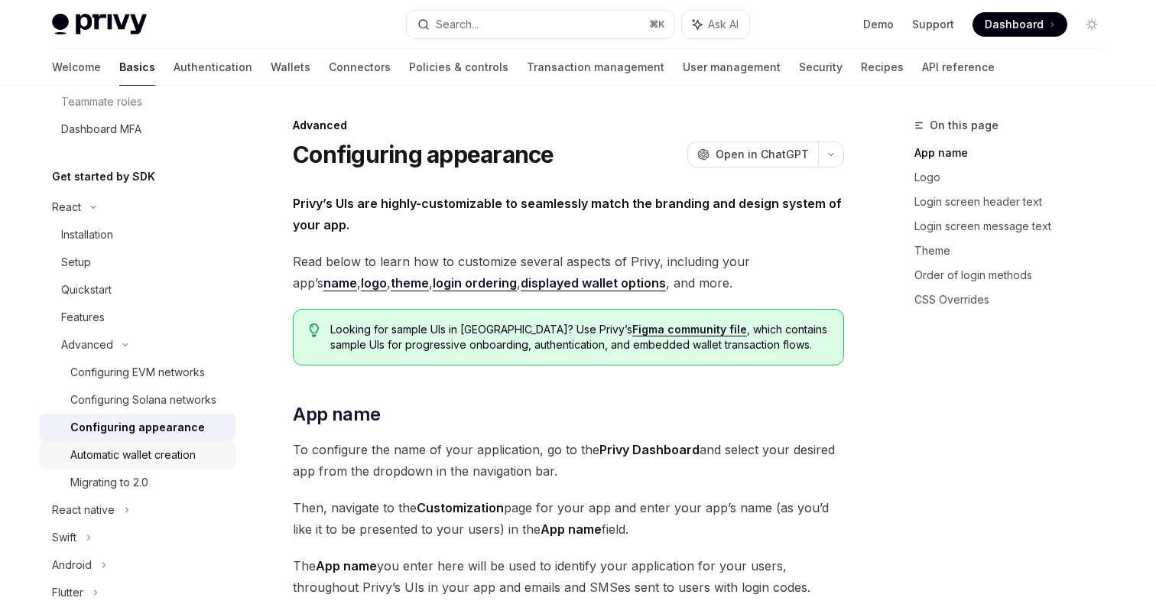
click at [115, 452] on div "Automatic wallet creation" at bounding box center [132, 455] width 125 height 18
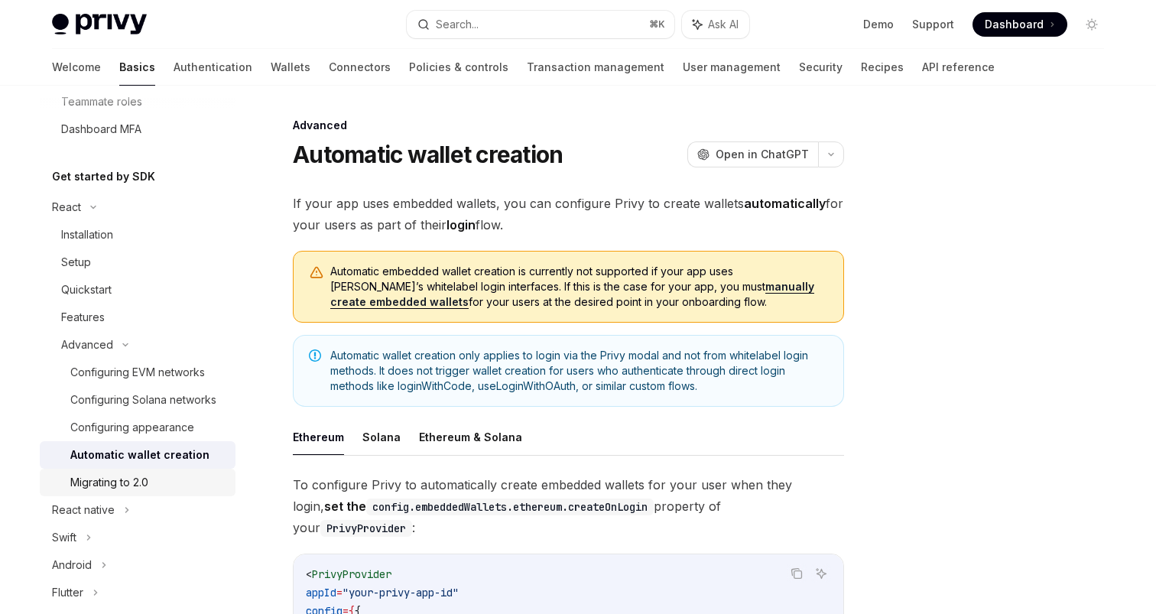
click at [99, 479] on div "Migrating to 2.0" at bounding box center [109, 482] width 78 height 18
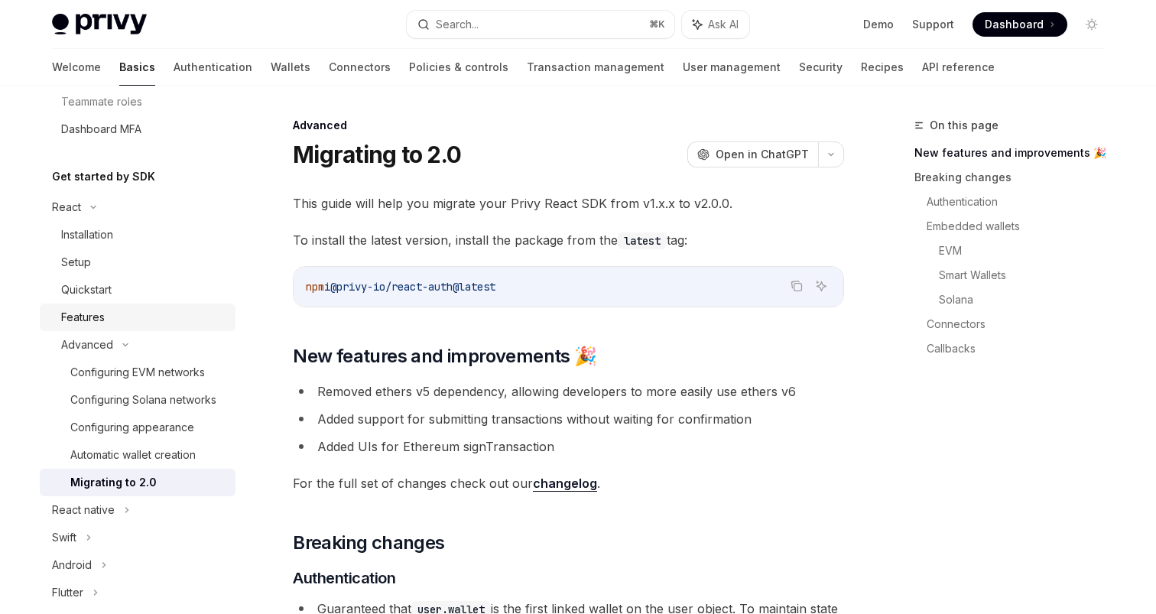
click at [108, 306] on link "Features" at bounding box center [138, 318] width 196 height 28
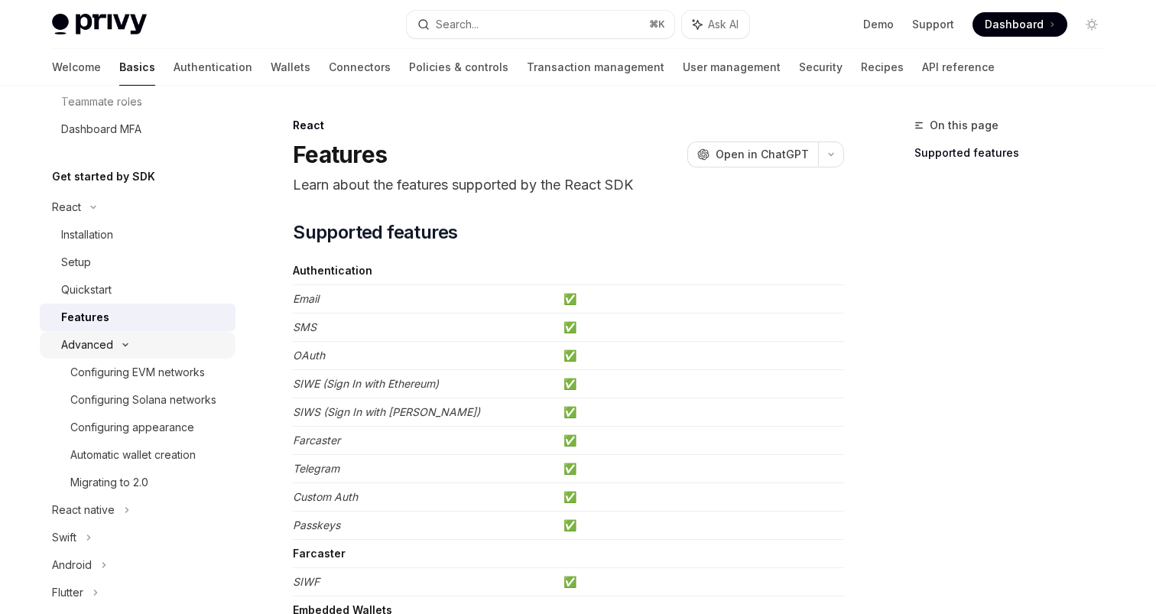
click at [93, 351] on div "Advanced" at bounding box center [87, 345] width 52 height 18
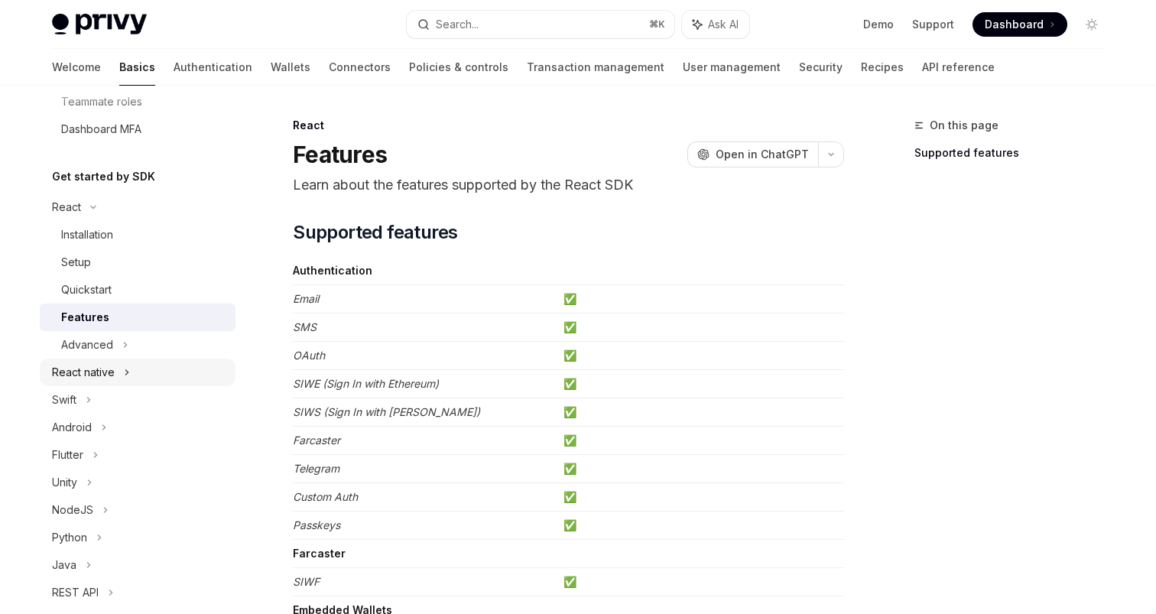
click at [82, 380] on div "React native" at bounding box center [83, 372] width 63 height 18
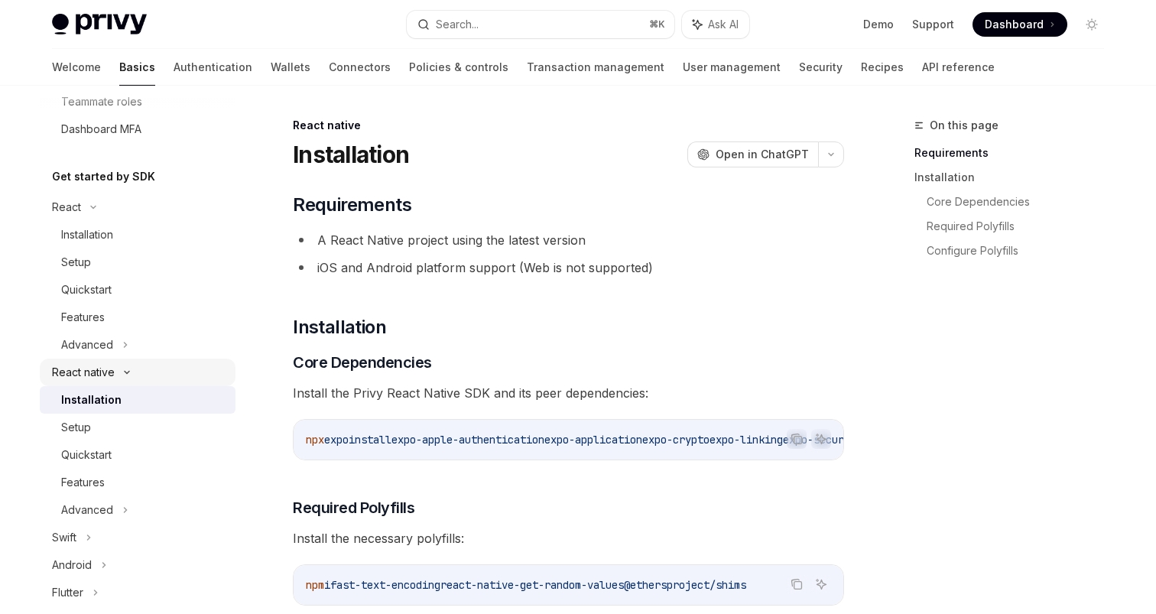
click at [82, 378] on div "React native" at bounding box center [83, 372] width 63 height 18
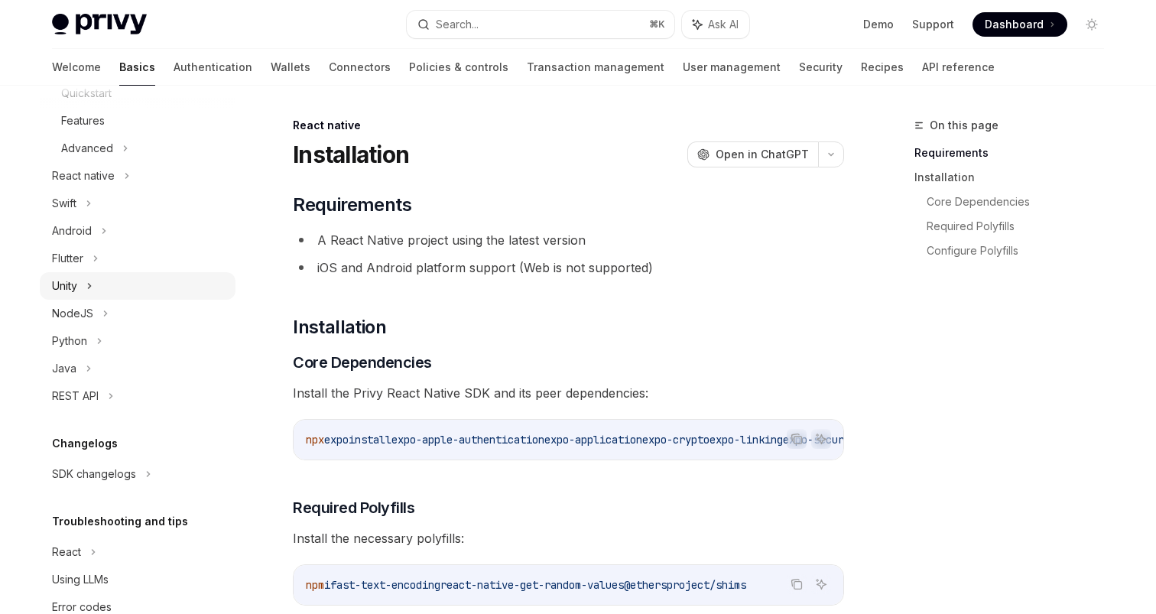
scroll to position [502, 0]
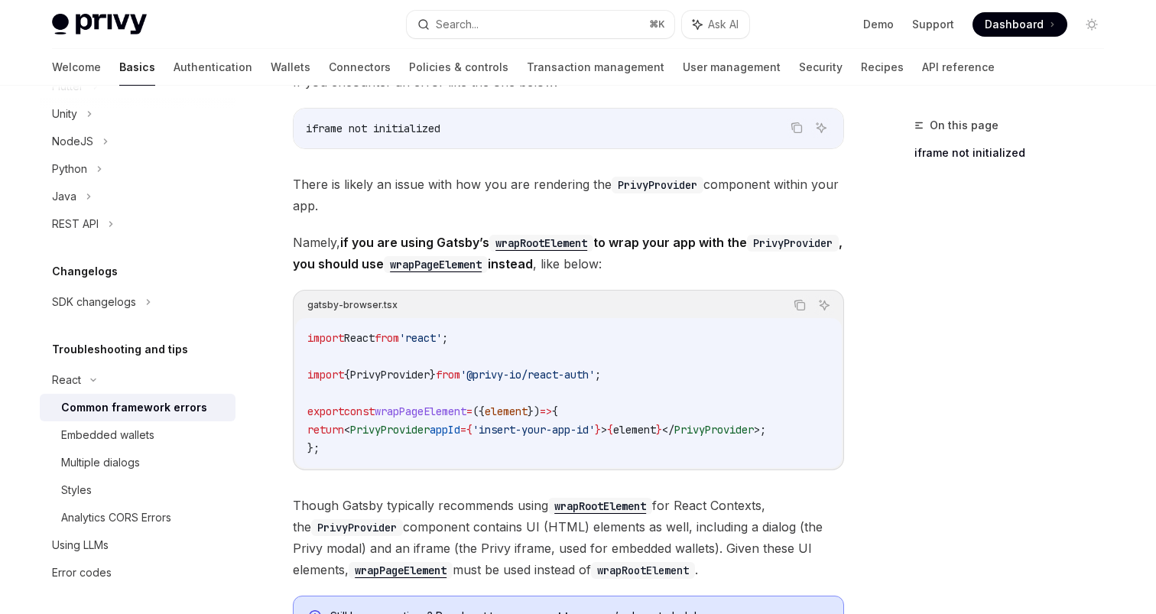
scroll to position [621, 0]
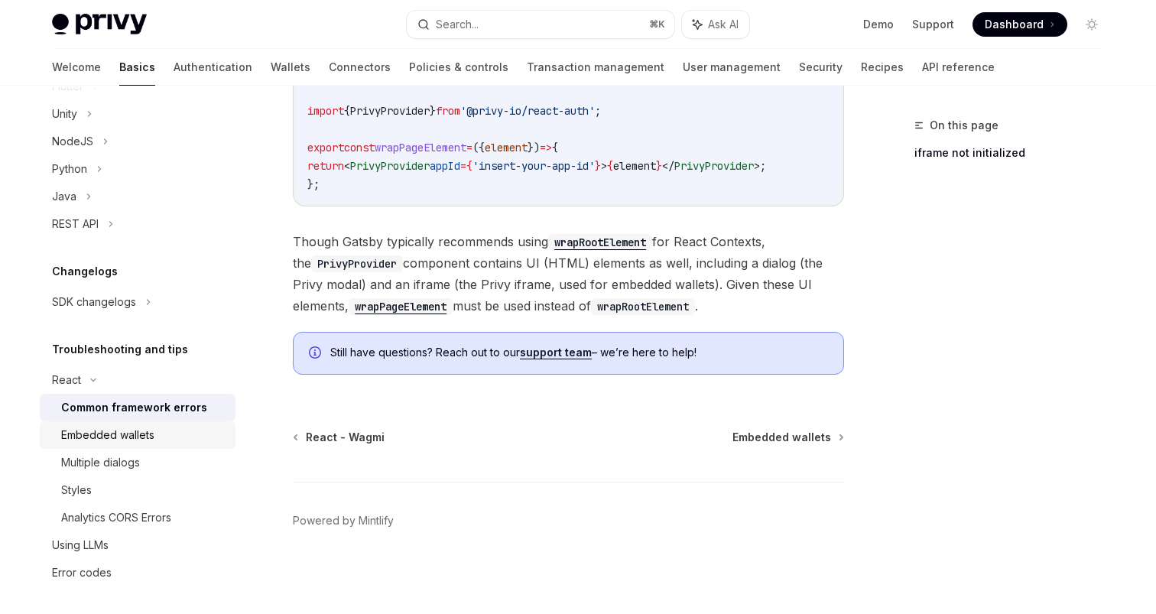
click at [164, 444] on link "Embedded wallets" at bounding box center [138, 435] width 196 height 28
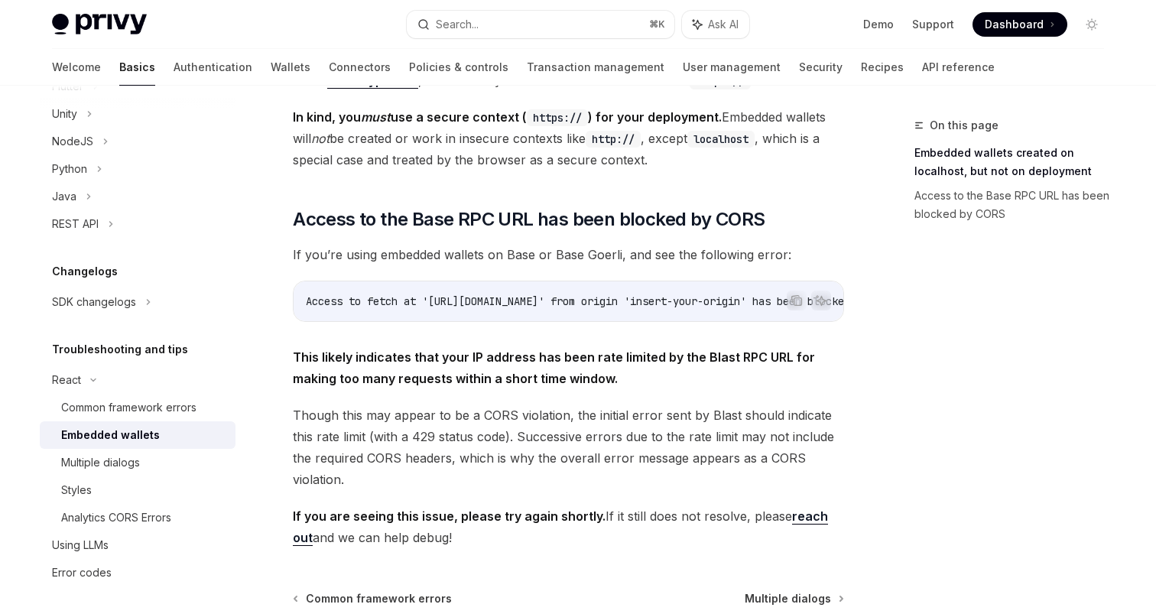
scroll to position [471, 0]
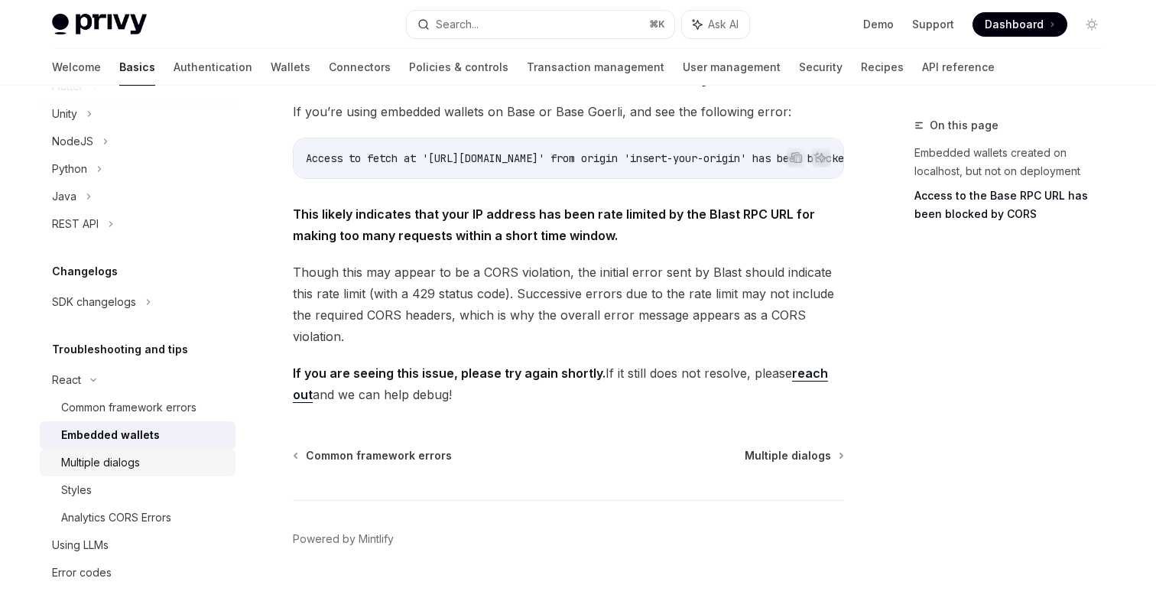
click at [119, 463] on div "Multiple dialogs" at bounding box center [100, 462] width 79 height 18
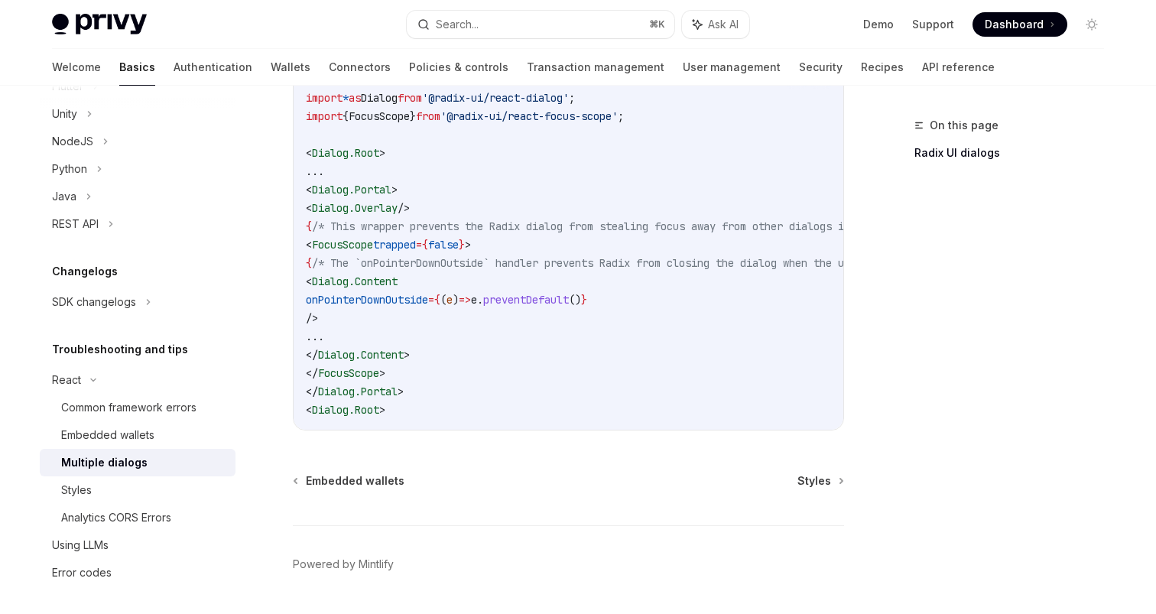
scroll to position [789, 0]
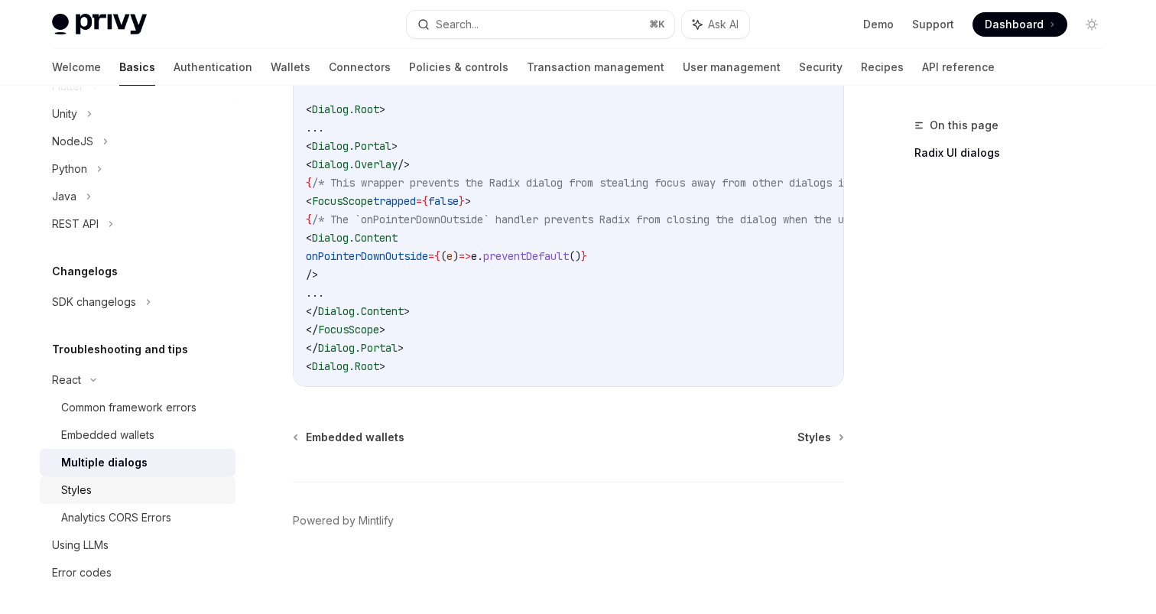
click at [138, 489] on div "Styles" at bounding box center [143, 490] width 165 height 18
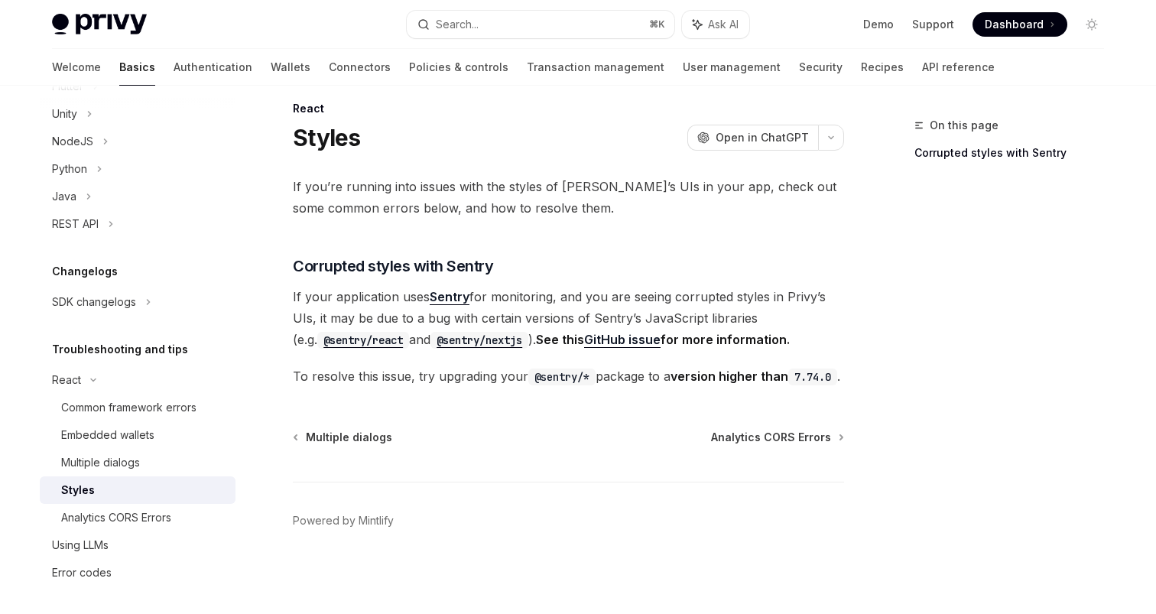
click at [138, 489] on div "Styles" at bounding box center [143, 490] width 165 height 18
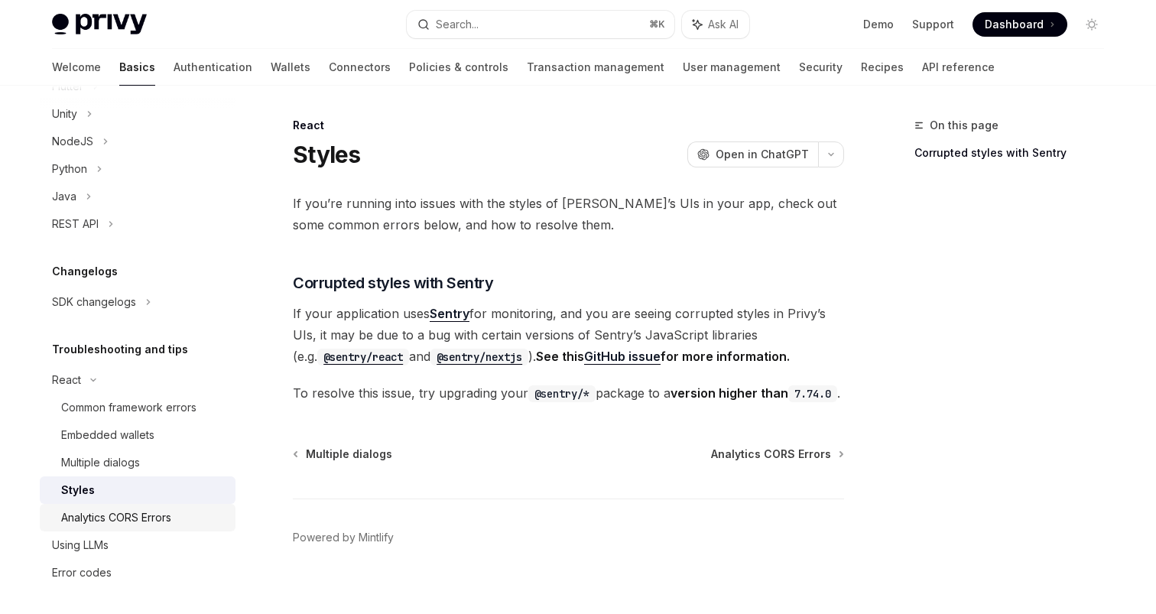
click at [117, 512] on div "Analytics CORS Errors" at bounding box center [116, 517] width 110 height 18
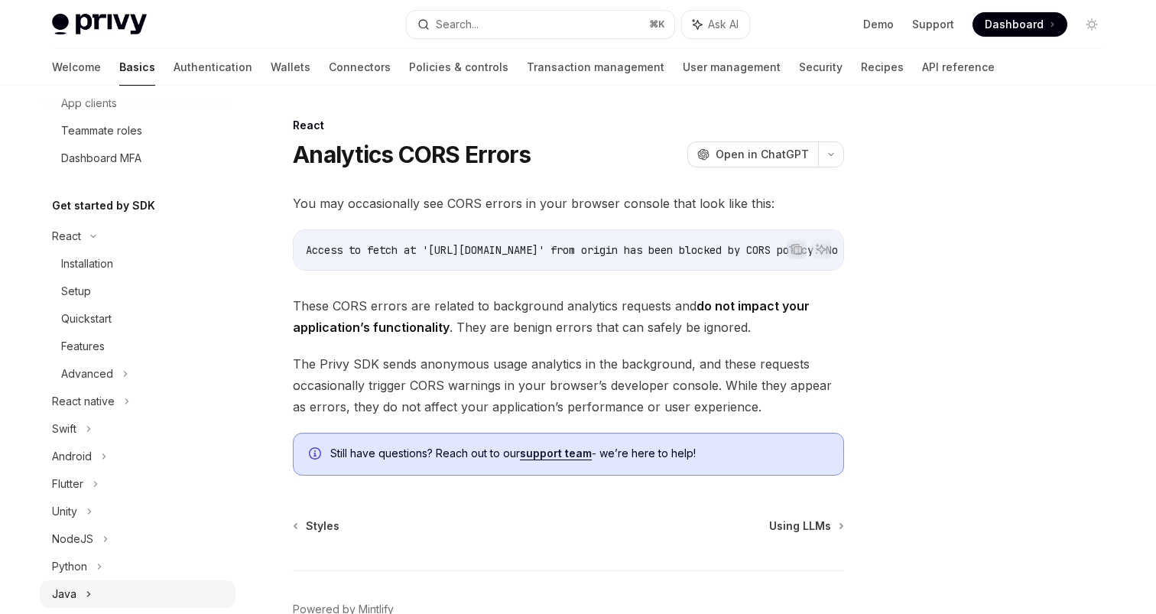
scroll to position [241, 0]
click at [140, 256] on div "Installation" at bounding box center [143, 262] width 165 height 18
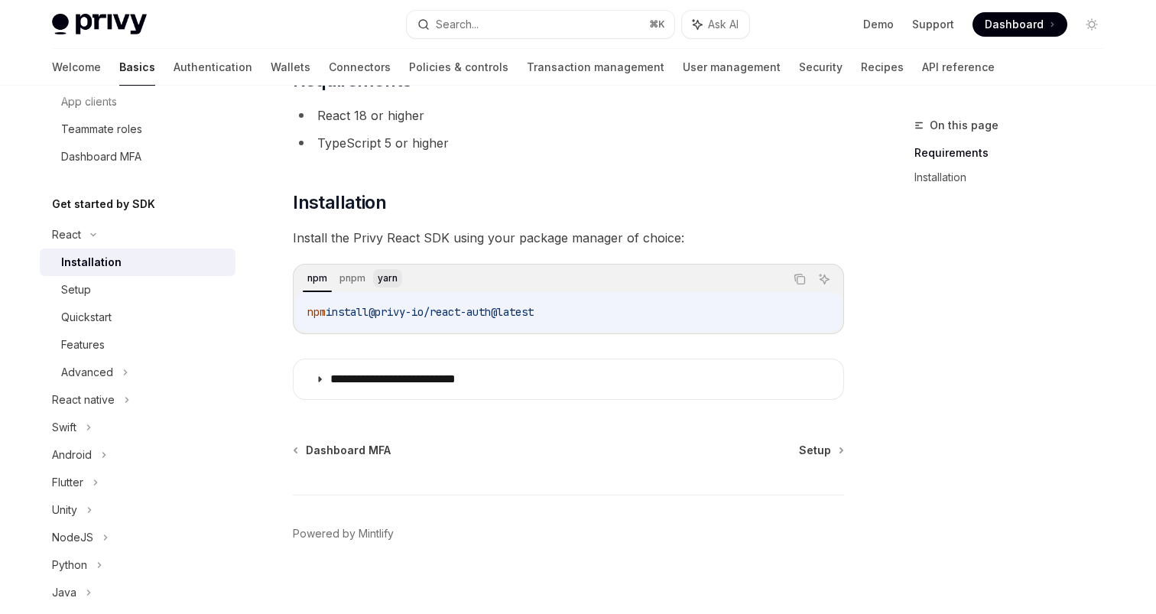
scroll to position [138, 0]
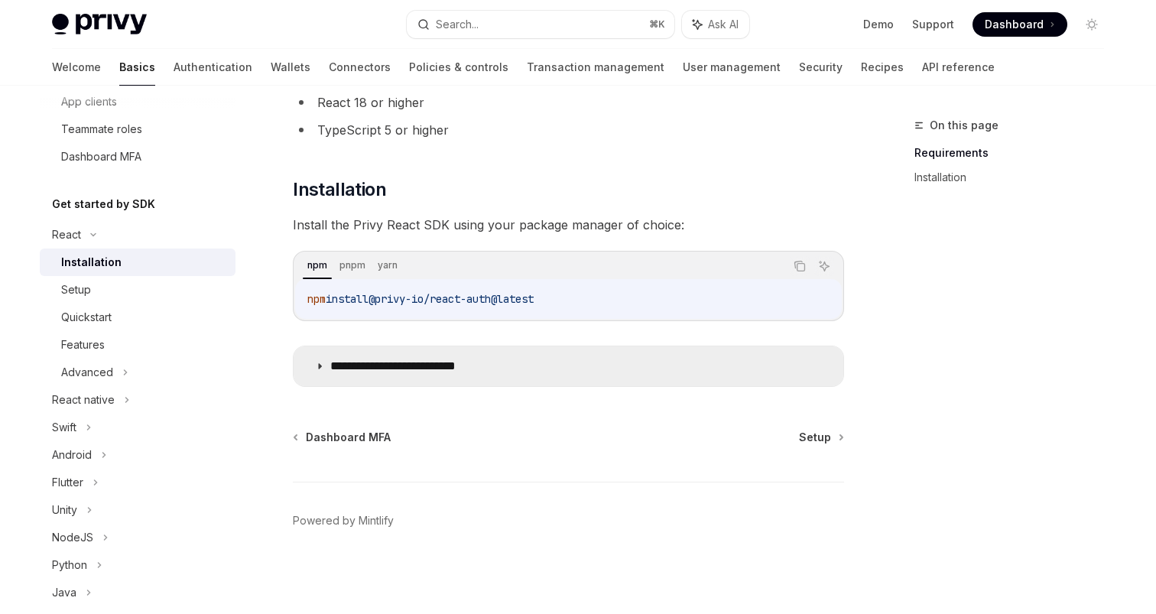
click at [375, 369] on p "**********" at bounding box center [416, 366] width 173 height 15
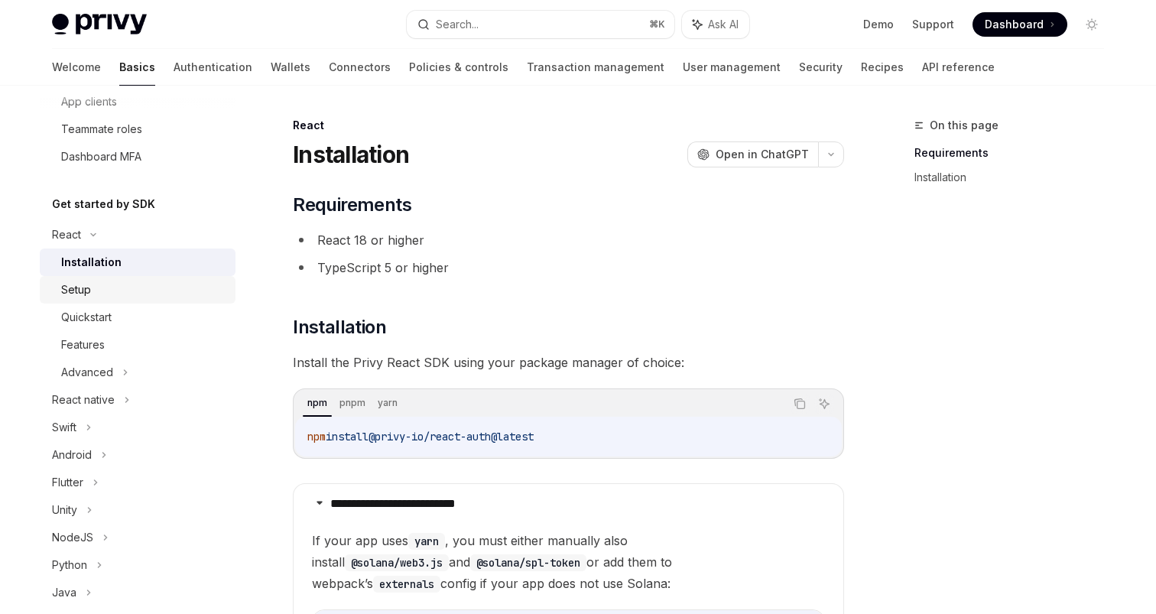
click at [118, 300] on link "Setup" at bounding box center [138, 290] width 196 height 28
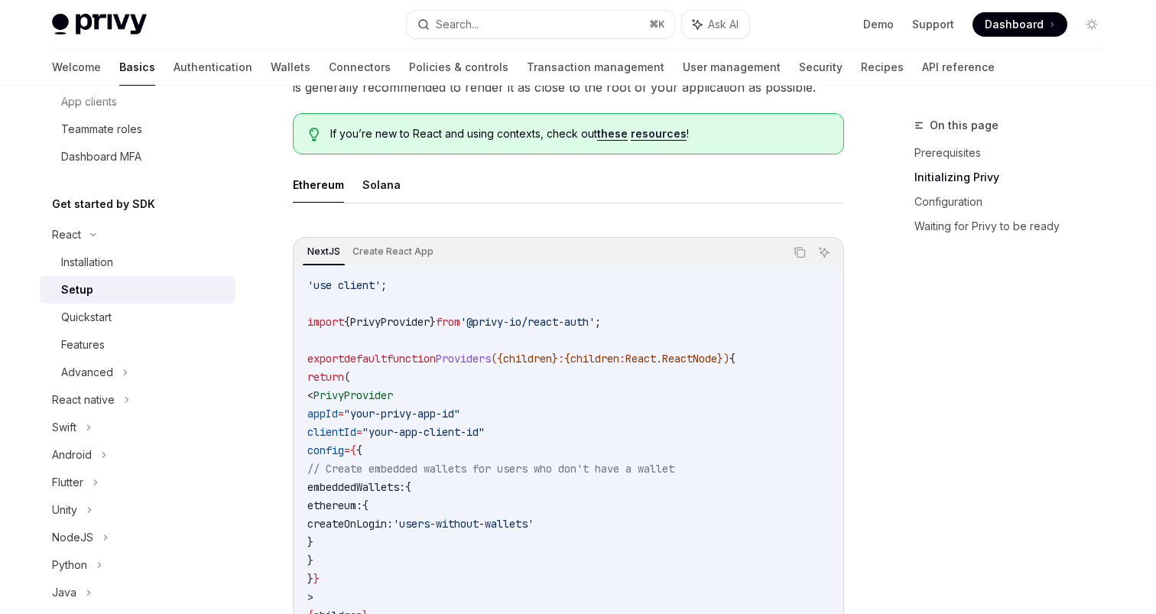
scroll to position [385, 0]
click at [365, 196] on button "Solana" at bounding box center [381, 184] width 38 height 36
click at [328, 195] on button "Ethereum" at bounding box center [318, 184] width 51 height 36
click at [363, 196] on button "Solana" at bounding box center [381, 184] width 38 height 36
click at [315, 198] on button "Ethereum" at bounding box center [318, 184] width 51 height 36
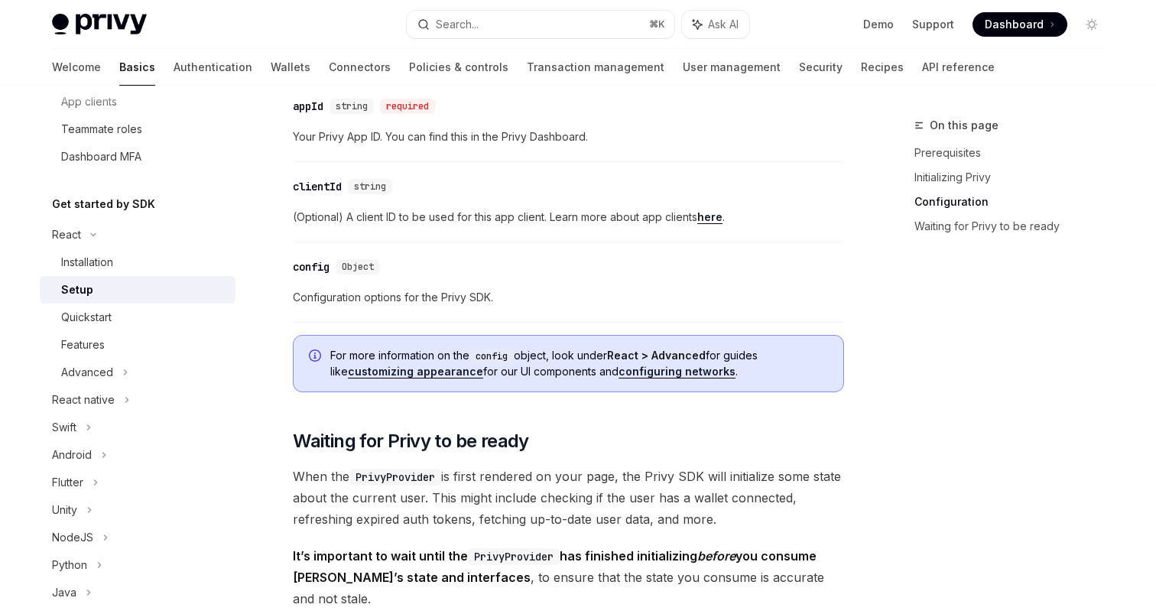
scroll to position [1115, 0]
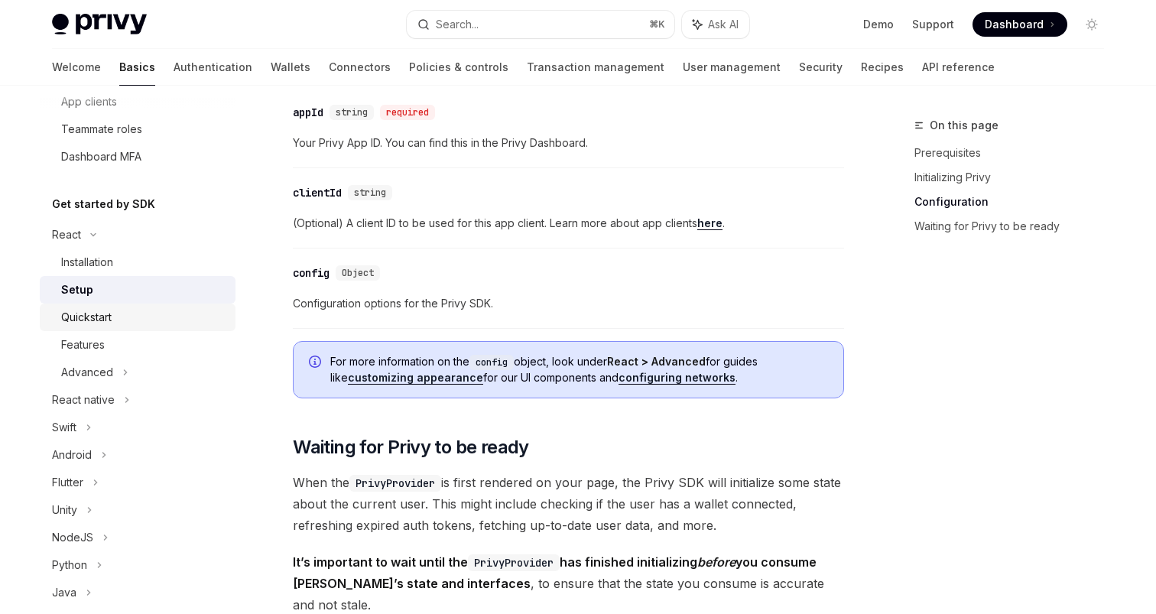
click at [86, 329] on link "Quickstart" at bounding box center [138, 318] width 196 height 28
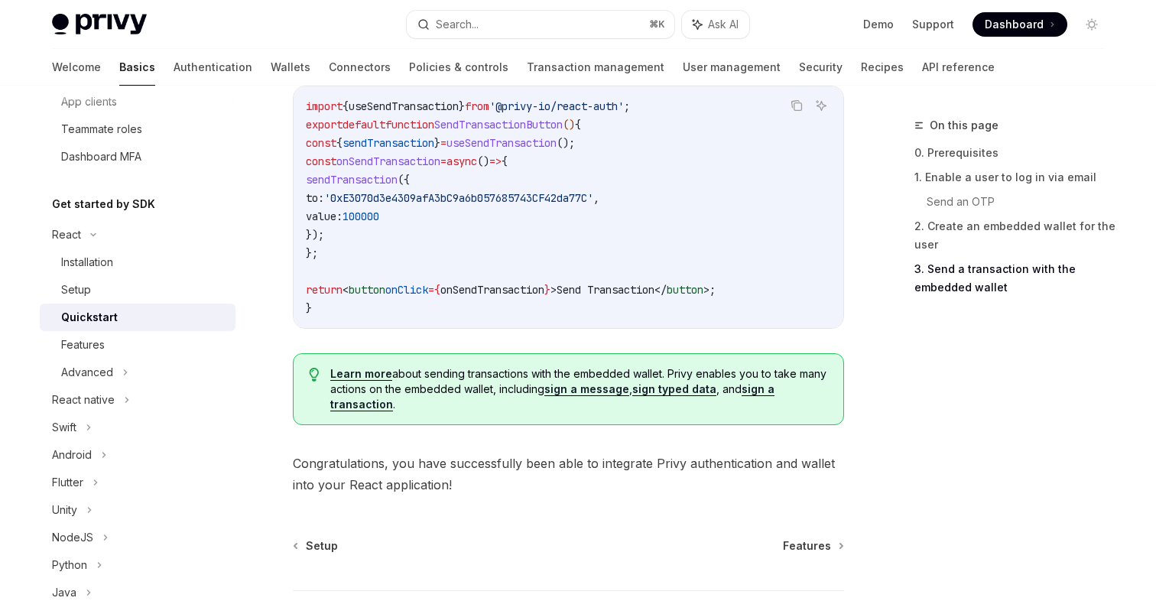
scroll to position [1609, 0]
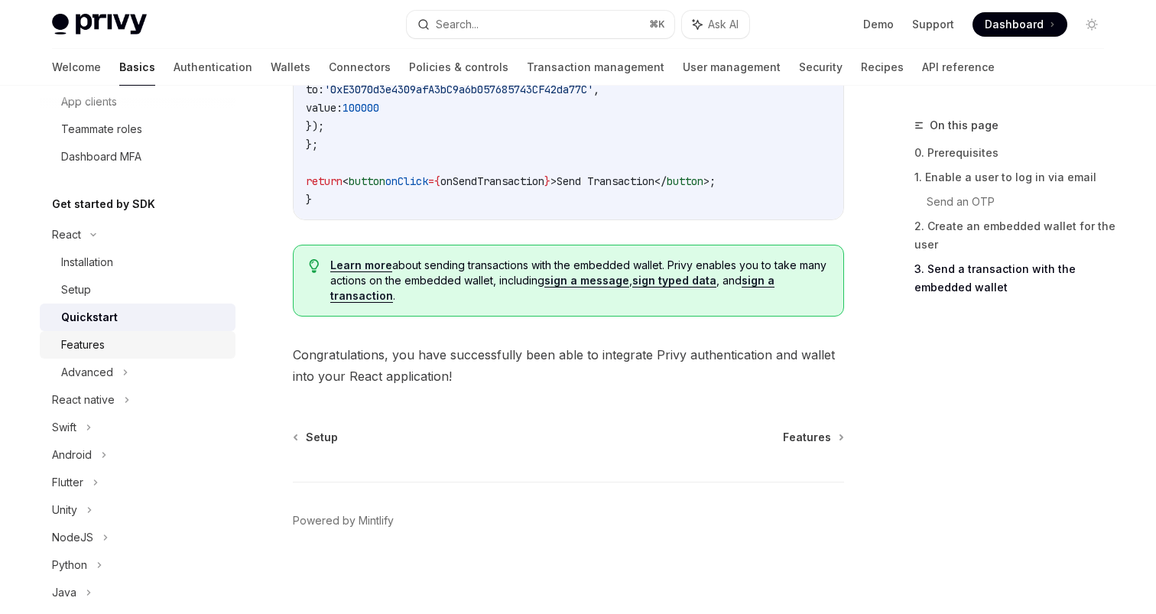
click at [111, 346] on div "Features" at bounding box center [143, 345] width 165 height 18
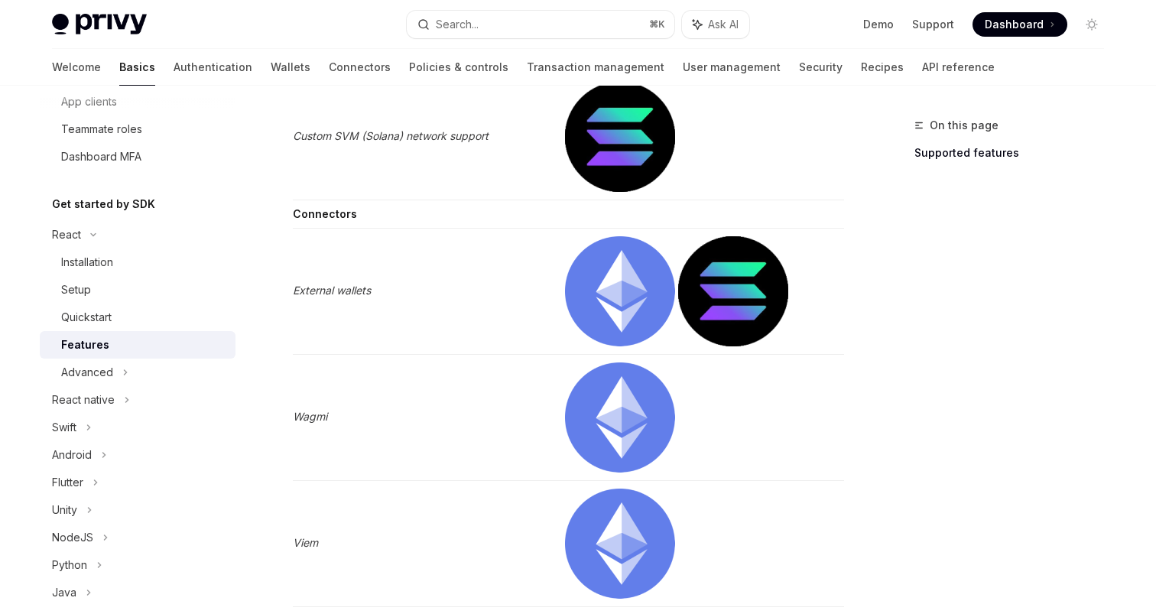
scroll to position [2473, 0]
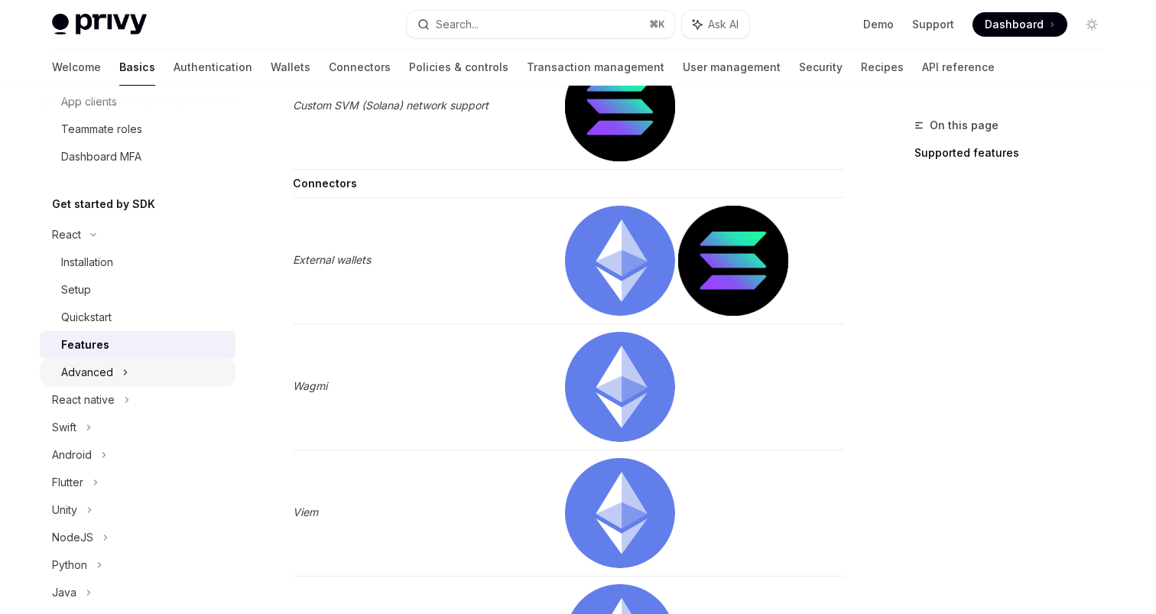
click at [103, 374] on div "Advanced" at bounding box center [87, 372] width 52 height 18
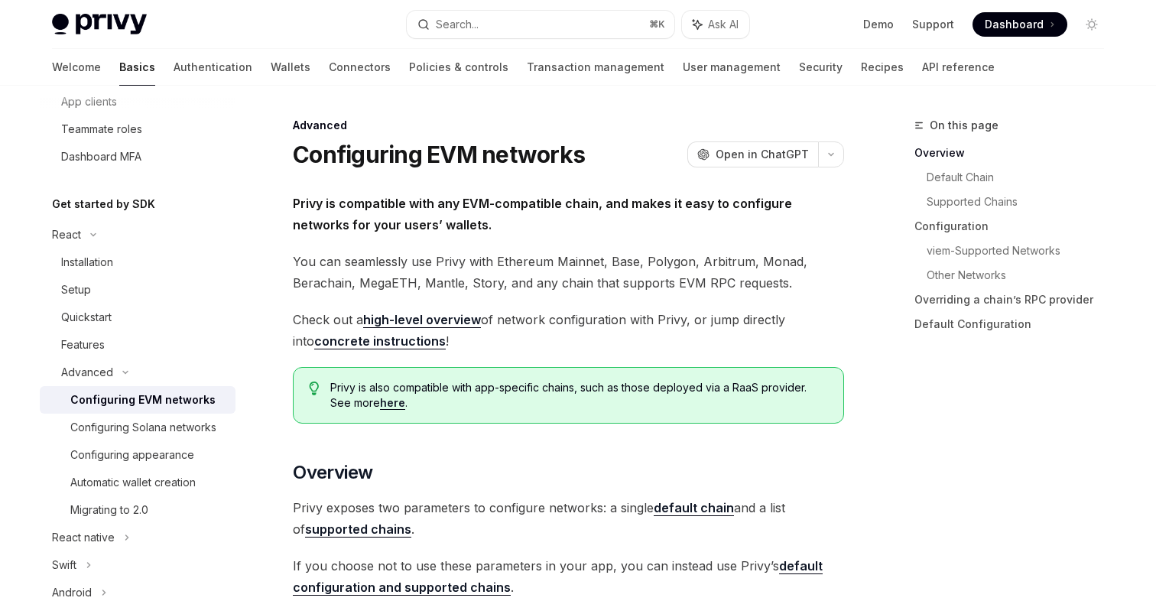
click at [130, 397] on div "Configuring EVM networks" at bounding box center [142, 400] width 145 height 18
click at [189, 427] on div "Configuring Solana networks" at bounding box center [143, 427] width 146 height 18
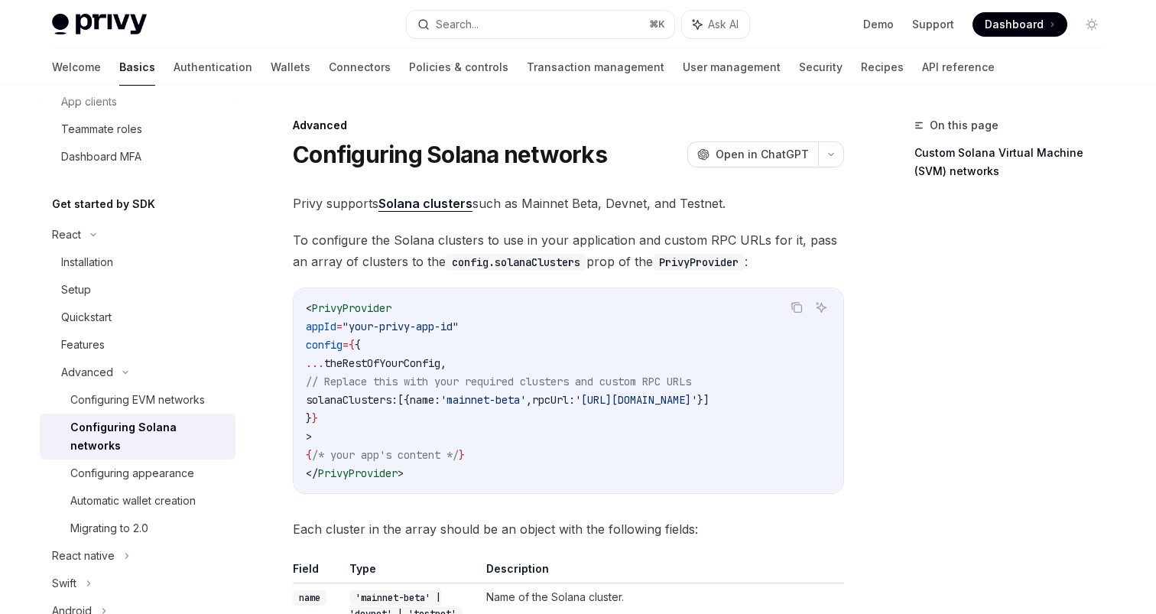
drag, startPoint x: 483, startPoint y: 499, endPoint x: 660, endPoint y: 496, distance: 176.6
click at [661, 494] on div "Copy Ask AI < PrivyProvider appId = "your-privy-app-id" config = { { ... theRes…" at bounding box center [568, 390] width 551 height 206
click at [109, 464] on div "Configuring appearance" at bounding box center [132, 473] width 124 height 18
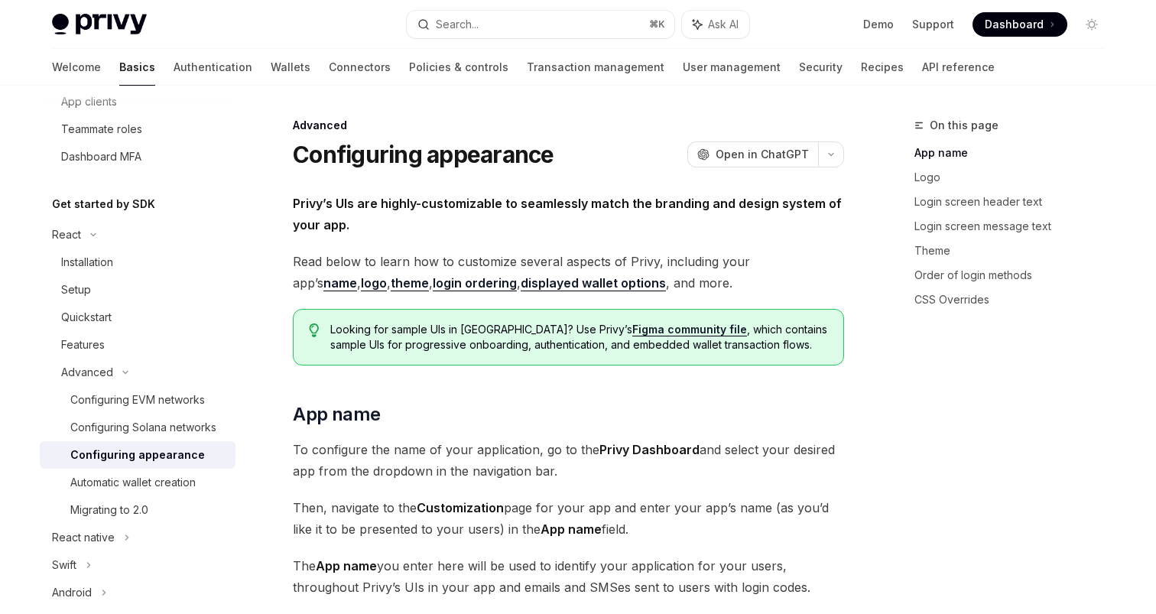
type textarea "*"
